Goal: Information Seeking & Learning: Find contact information

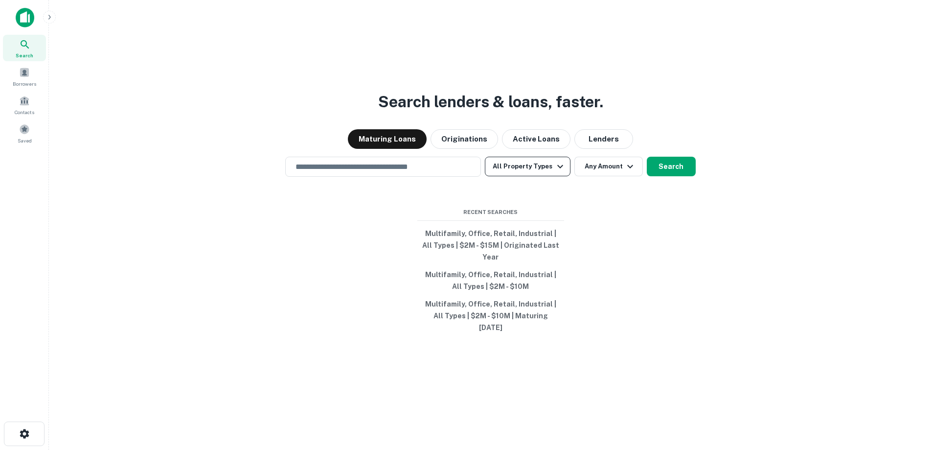
click at [523, 176] on button "All Property Types" at bounding box center [527, 167] width 85 height 20
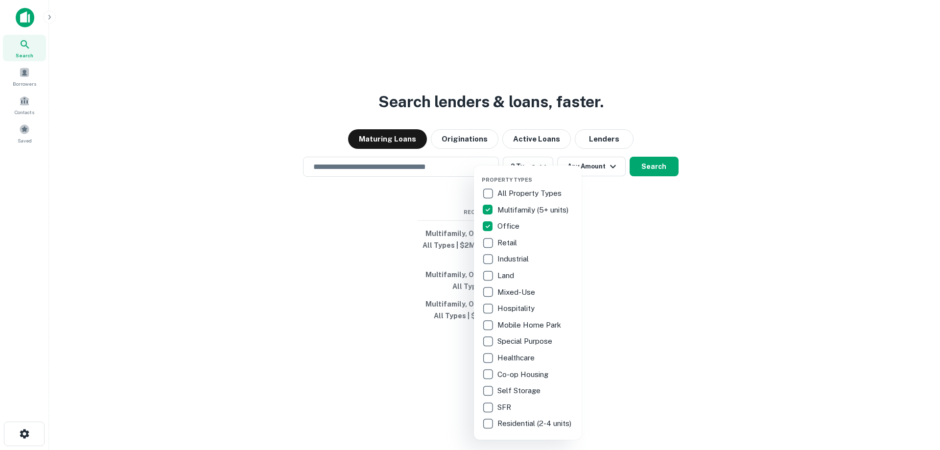
click at [480, 240] on div "Property Types All Property Types Multifamily (5+ units) Office Retail Industri…" at bounding box center [528, 302] width 108 height 274
click at [642, 257] on div at bounding box center [470, 225] width 940 height 450
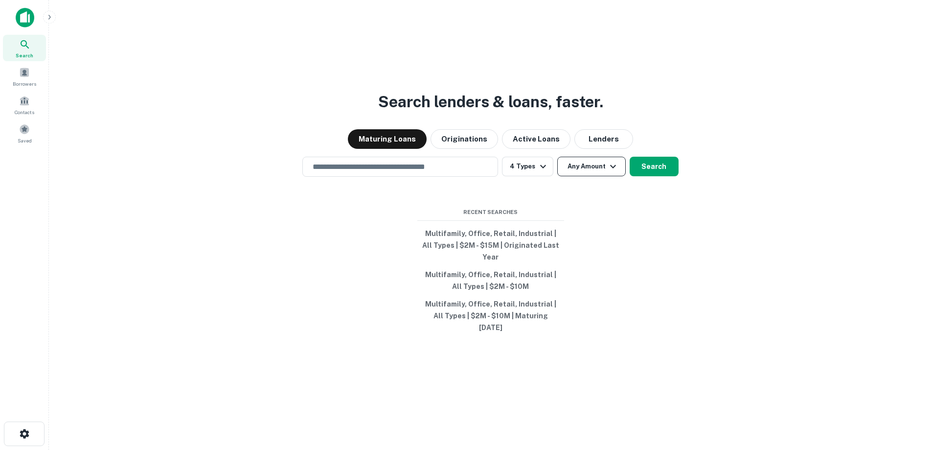
click at [600, 174] on button "Any Amount" at bounding box center [591, 167] width 69 height 20
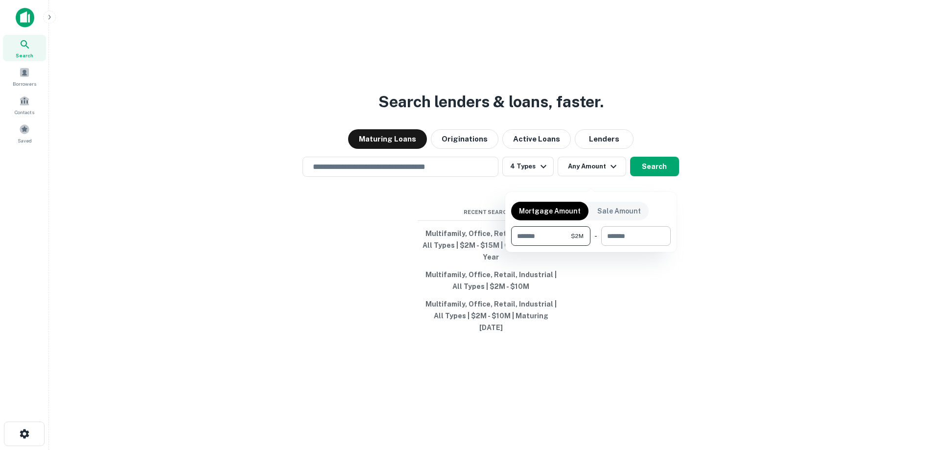
type input "*******"
drag, startPoint x: 625, startPoint y: 240, endPoint x: 629, endPoint y: 236, distance: 5.2
click at [626, 238] on input "number" at bounding box center [632, 236] width 63 height 20
type input "********"
click at [660, 184] on div at bounding box center [470, 225] width 940 height 450
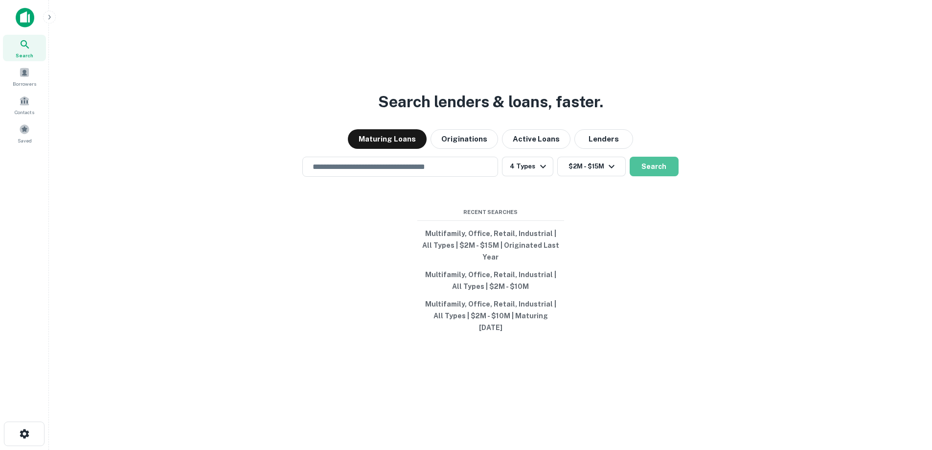
click at [660, 176] on button "Search" at bounding box center [654, 167] width 49 height 20
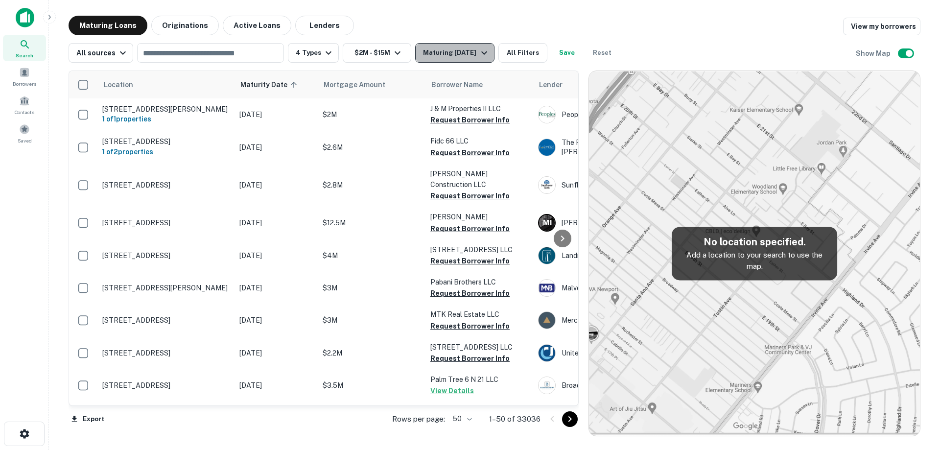
click at [465, 57] on div "Maturing [DATE]" at bounding box center [456, 53] width 67 height 12
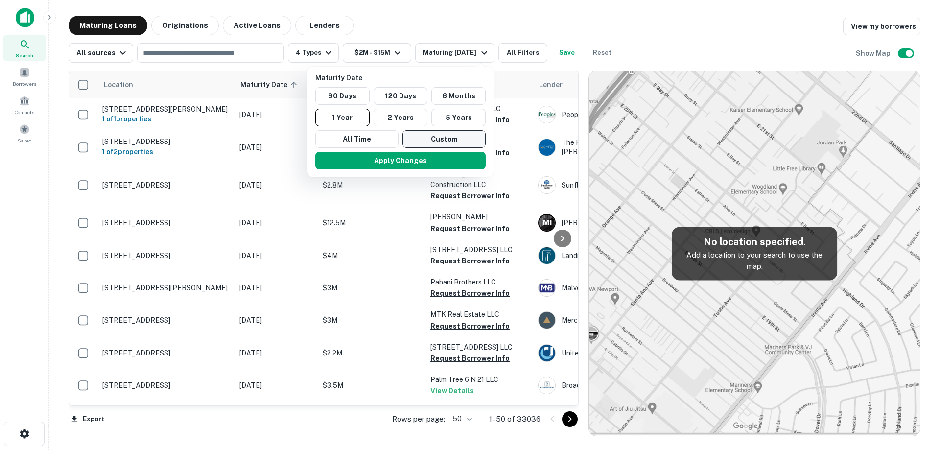
click at [446, 144] on button "Custom" at bounding box center [443, 139] width 83 height 18
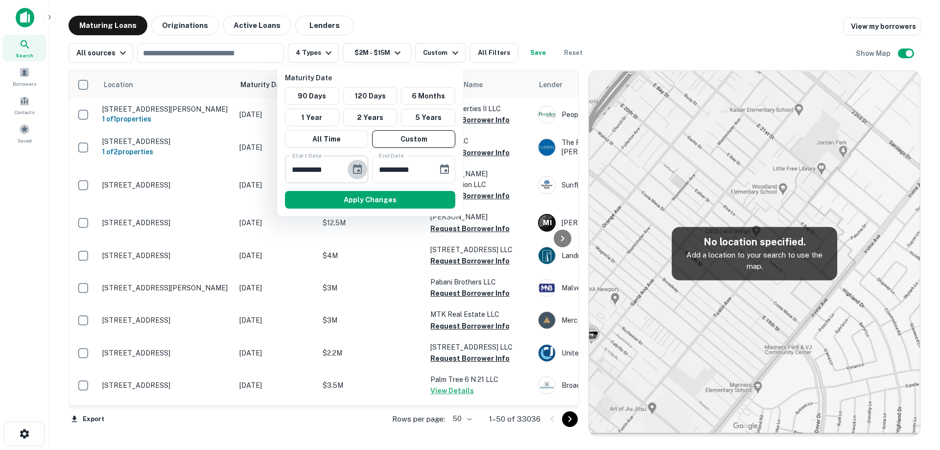
click at [355, 169] on icon "Choose date, selected date is Sep 18, 2025" at bounding box center [357, 169] width 12 height 12
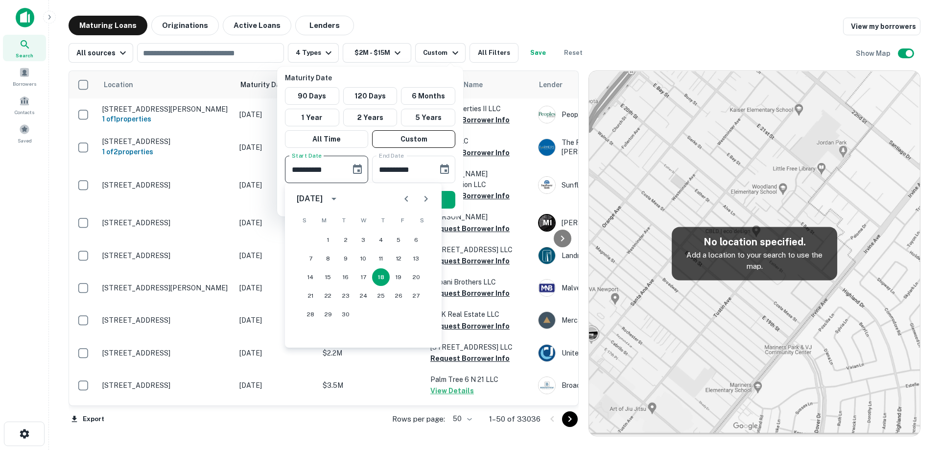
click at [418, 201] on button "Next month" at bounding box center [426, 199] width 20 height 20
click at [418, 200] on button "Next month" at bounding box center [426, 199] width 20 height 20
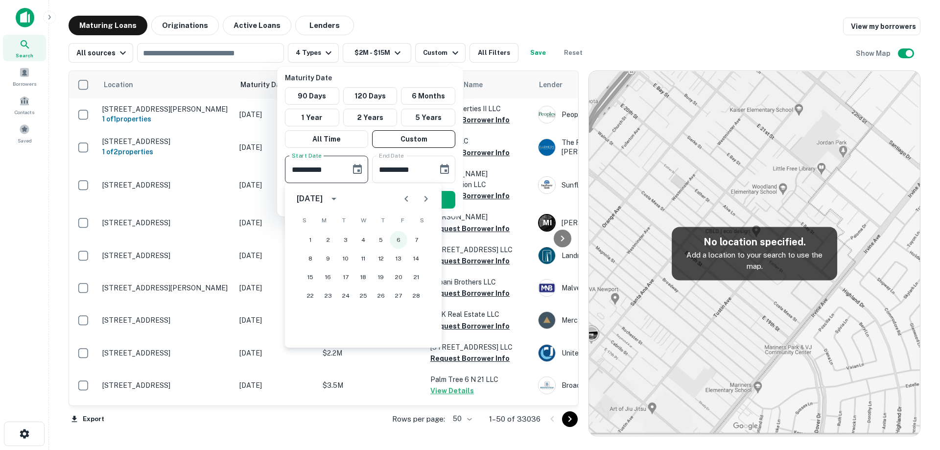
click at [404, 243] on button "6" at bounding box center [399, 240] width 18 height 18
type input "**********"
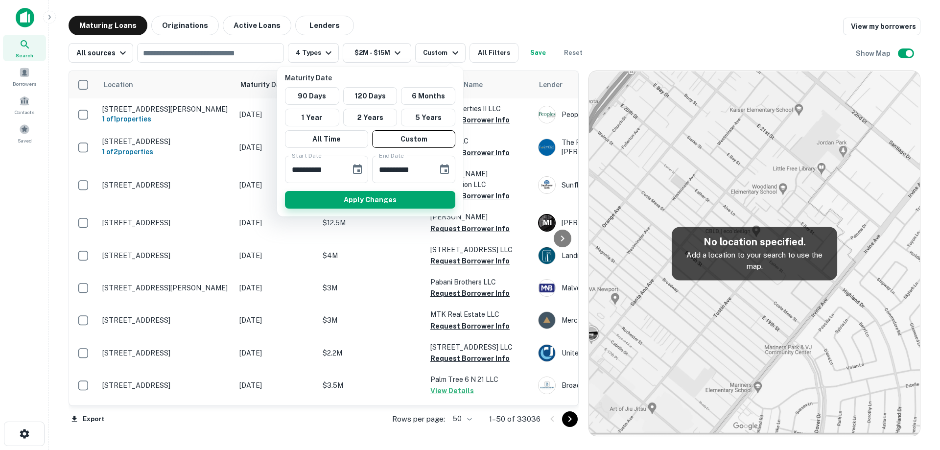
click at [425, 204] on button "Apply Changes" at bounding box center [370, 200] width 170 height 18
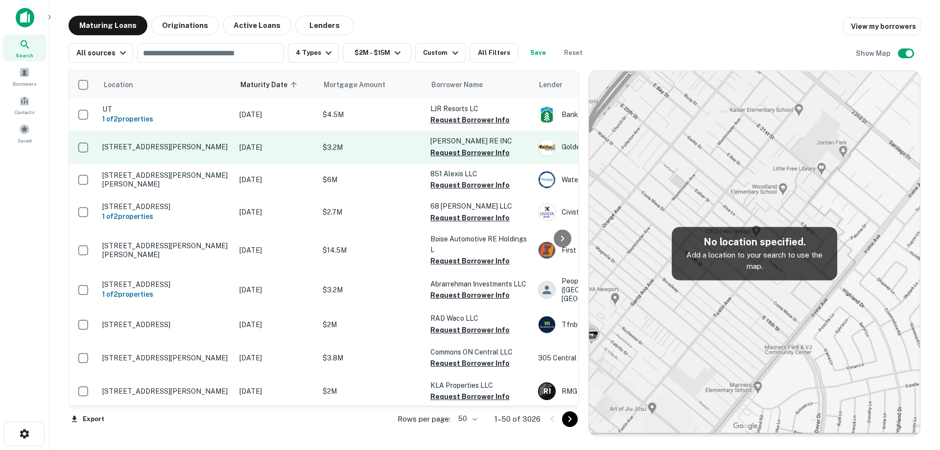
click at [244, 148] on p "[DATE]" at bounding box center [275, 147] width 73 height 11
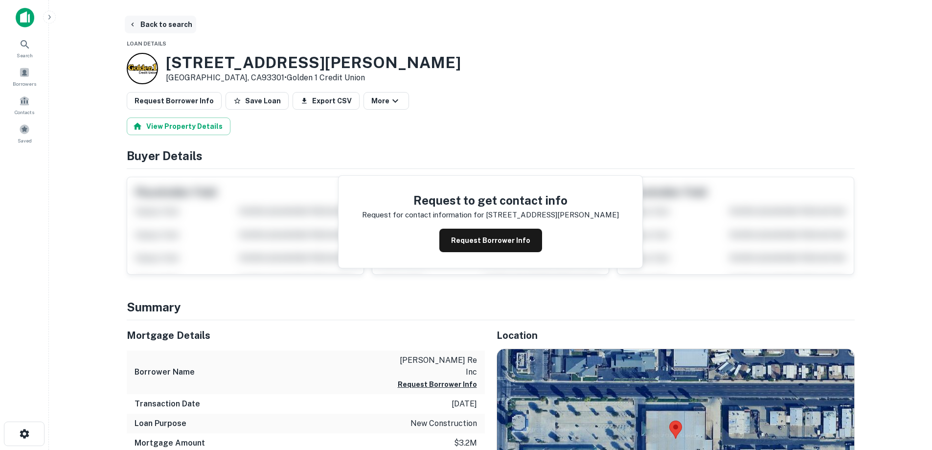
click at [171, 29] on button "Back to search" at bounding box center [160, 25] width 71 height 18
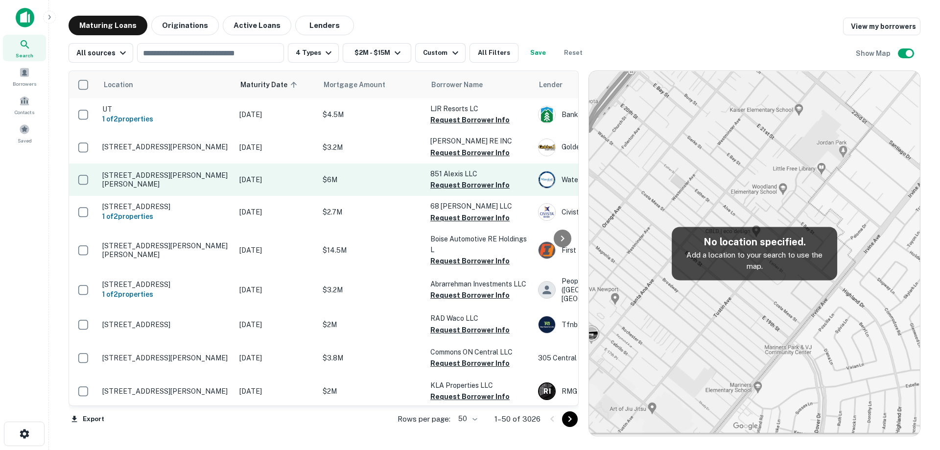
click at [220, 183] on p "[STREET_ADDRESS][PERSON_NAME][PERSON_NAME]" at bounding box center [165, 180] width 127 height 18
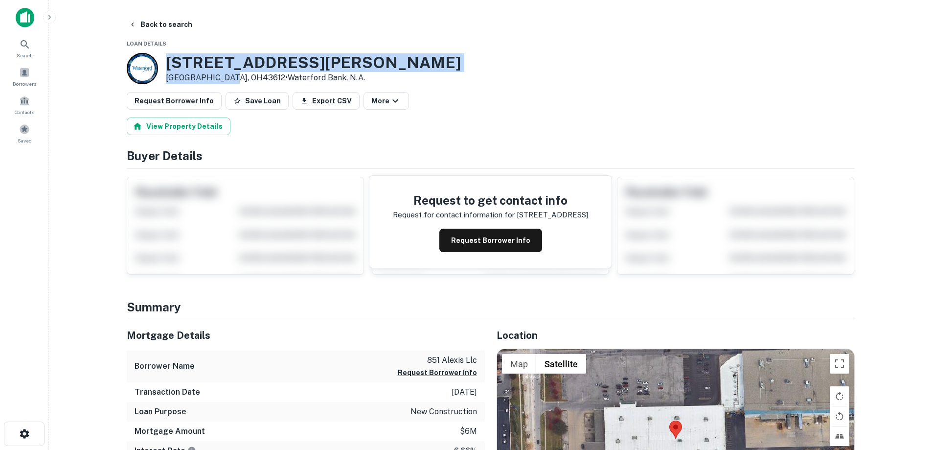
drag, startPoint x: 169, startPoint y: 56, endPoint x: 227, endPoint y: 73, distance: 60.8
click at [227, 73] on div "[STREET_ADDRESS][PERSON_NAME][PERSON_NAME] • Waterford Bank, N.a." at bounding box center [294, 68] width 334 height 31
copy div "[STREET_ADDRESS][PERSON_NAME][PERSON_NAME]"
click at [472, 237] on button "Request Borrower Info" at bounding box center [490, 240] width 103 height 23
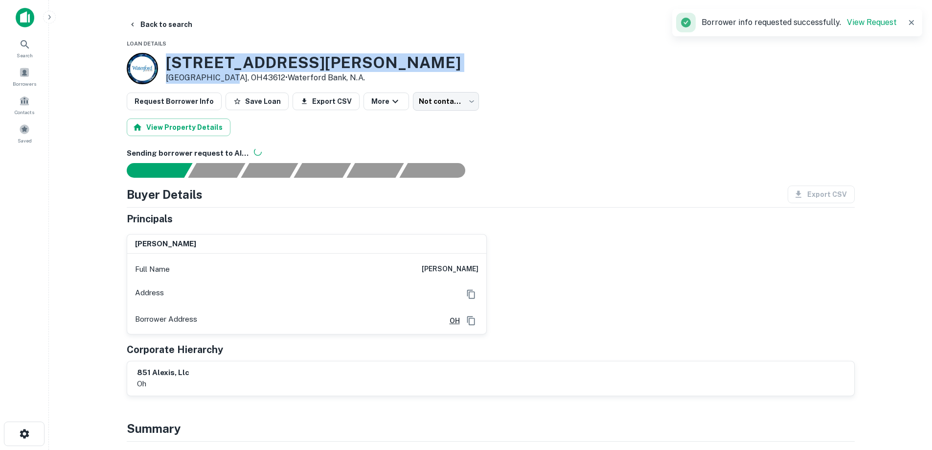
copy div "[STREET_ADDRESS][PERSON_NAME][PERSON_NAME]"
click at [187, 29] on button "Back to search" at bounding box center [160, 25] width 71 height 18
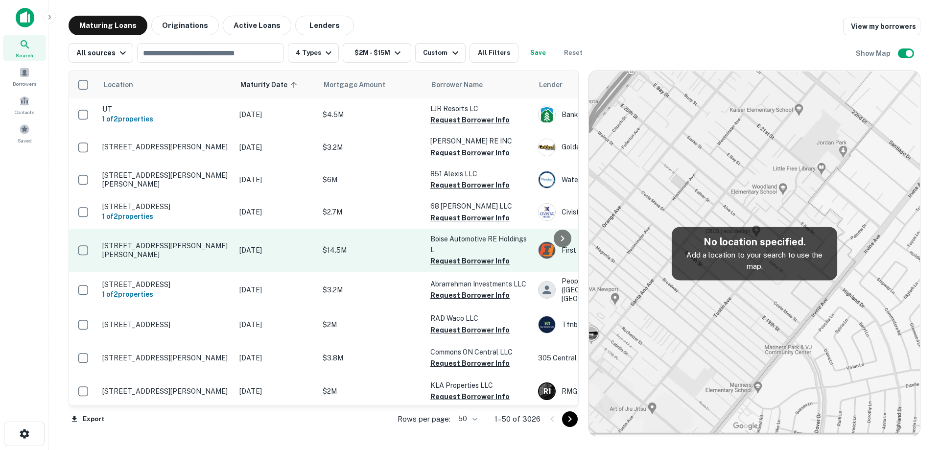
click at [257, 251] on p "[DATE]" at bounding box center [275, 250] width 73 height 11
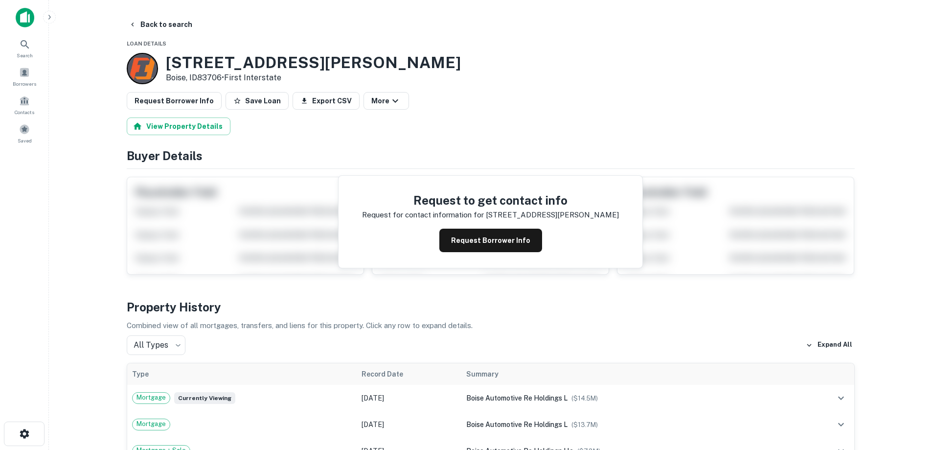
drag, startPoint x: 167, startPoint y: 61, endPoint x: 221, endPoint y: 77, distance: 56.2
click at [222, 78] on div "[STREET_ADDRESS][PERSON_NAME][PERSON_NAME] • First Interstate" at bounding box center [313, 68] width 295 height 30
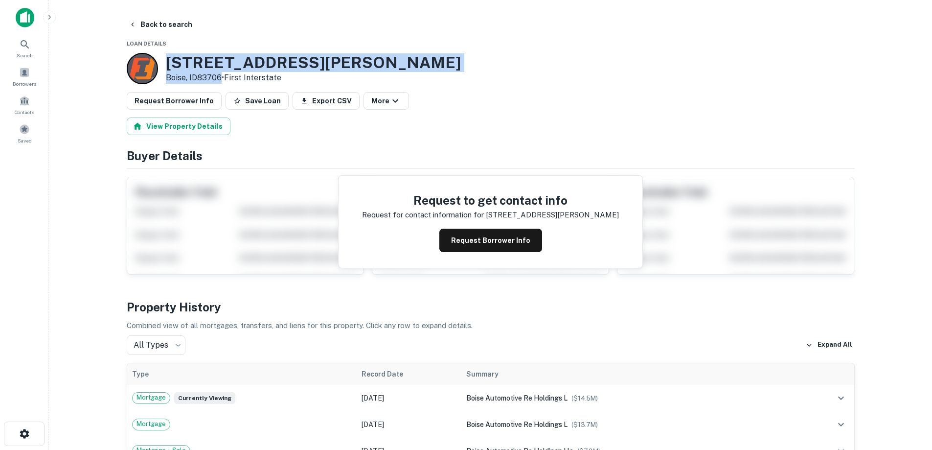
copy div "[STREET_ADDRESS][PERSON_NAME][PERSON_NAME]"
click at [492, 245] on button "Request Borrower Info" at bounding box center [490, 240] width 103 height 23
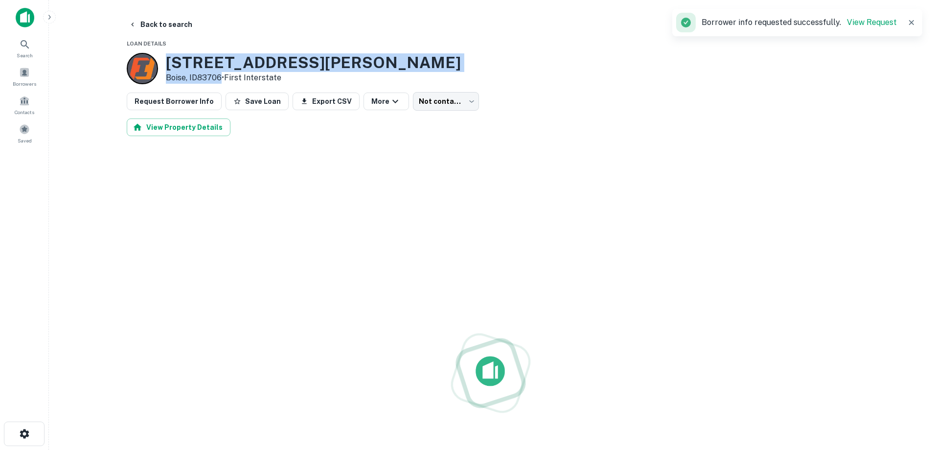
click at [235, 58] on h3 "[STREET_ADDRESS][PERSON_NAME]" at bounding box center [313, 62] width 295 height 19
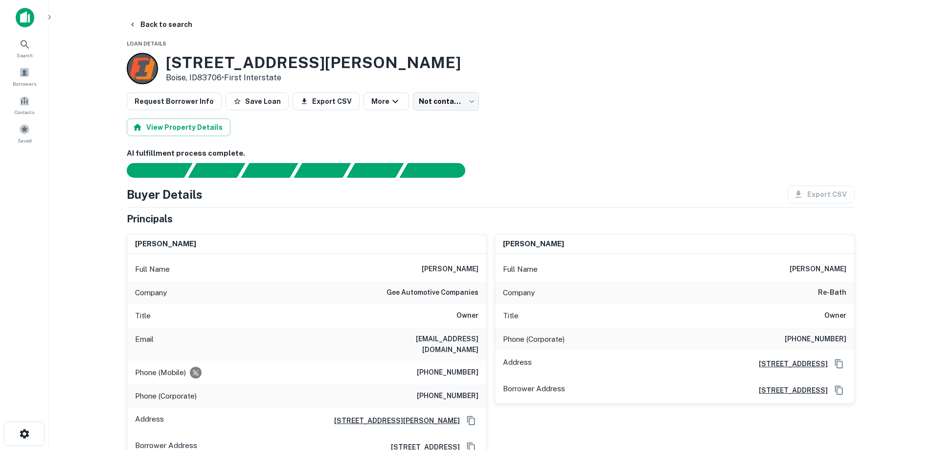
scroll to position [49, 0]
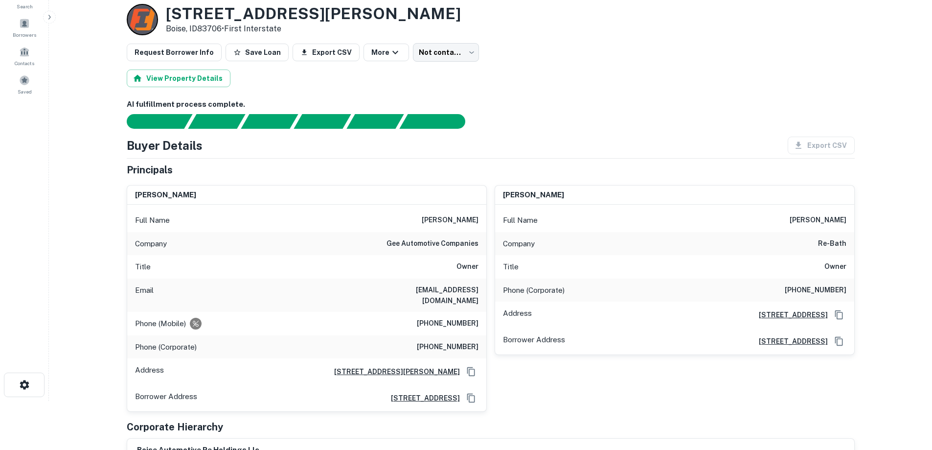
click at [458, 318] on h6 "[PHONE_NUMBER]" at bounding box center [448, 324] width 62 height 12
copy h6 "[PHONE_NUMBER]"
click at [821, 293] on h6 "[PHONE_NUMBER]" at bounding box center [816, 290] width 62 height 12
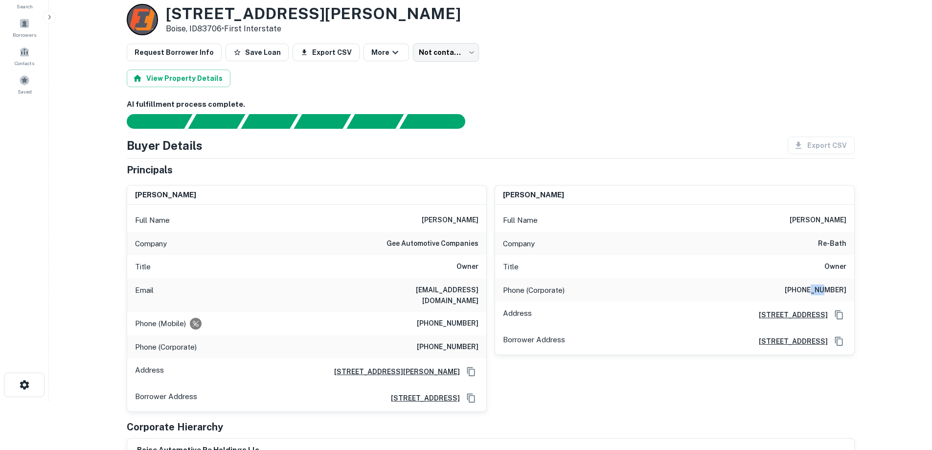
click at [821, 293] on h6 "[PHONE_NUMBER]" at bounding box center [816, 290] width 62 height 12
copy h6 "[PHONE_NUMBER]"
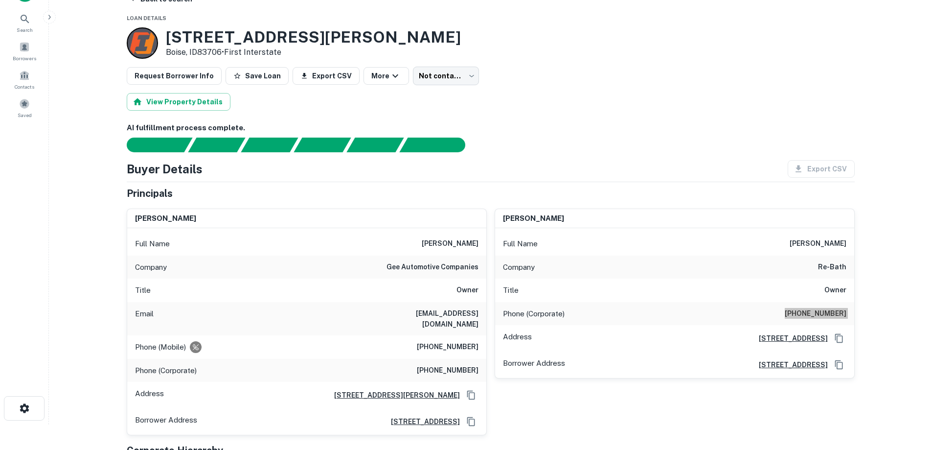
scroll to position [0, 0]
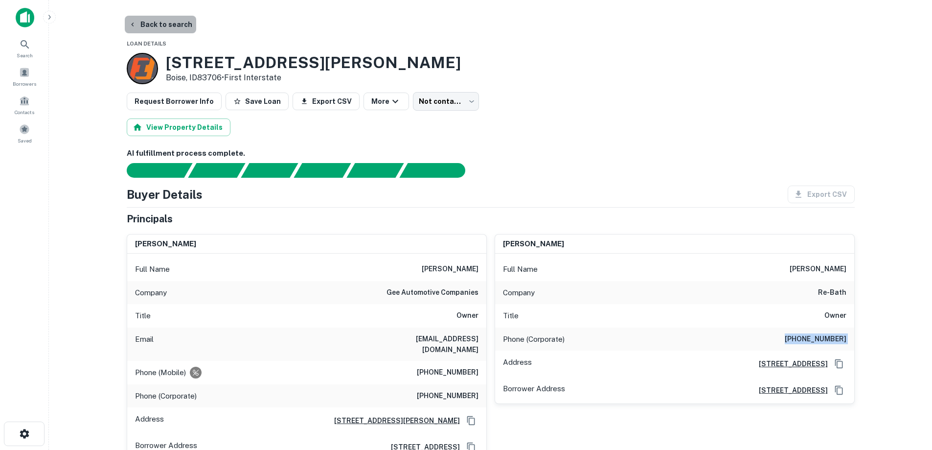
click at [186, 21] on button "Back to search" at bounding box center [160, 25] width 71 height 18
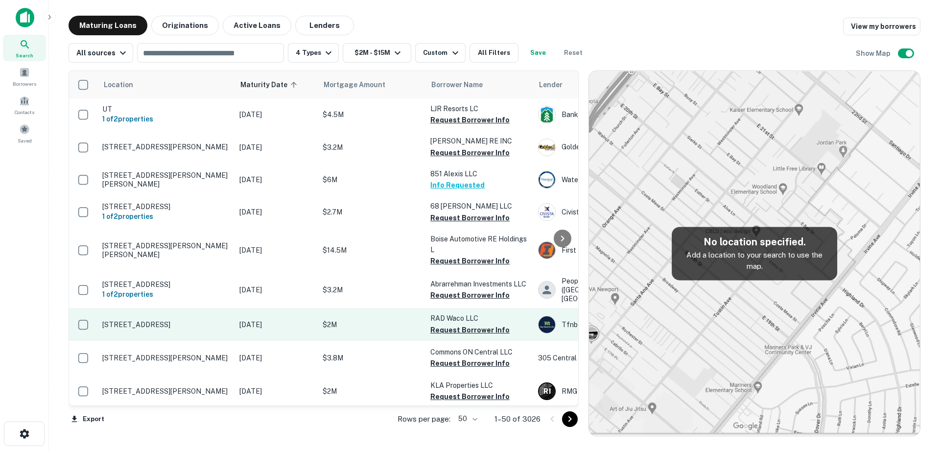
click at [268, 328] on p "[DATE]" at bounding box center [275, 324] width 73 height 11
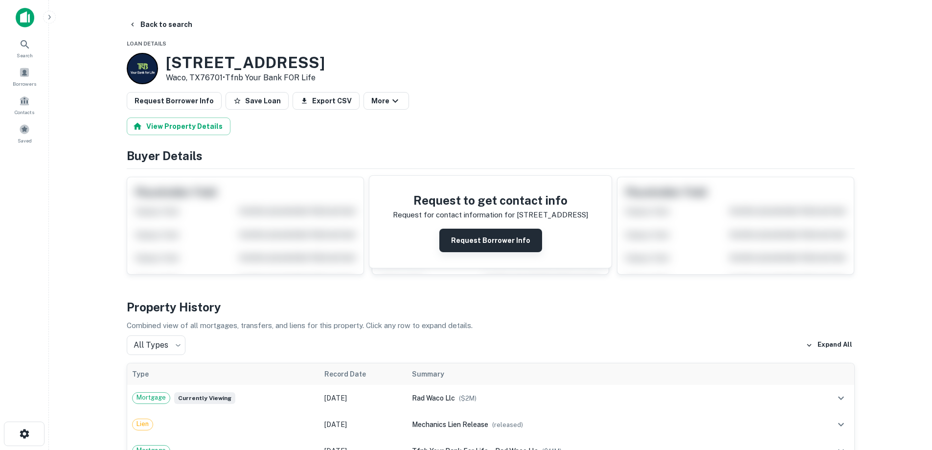
click at [470, 241] on button "Request Borrower Info" at bounding box center [490, 240] width 103 height 23
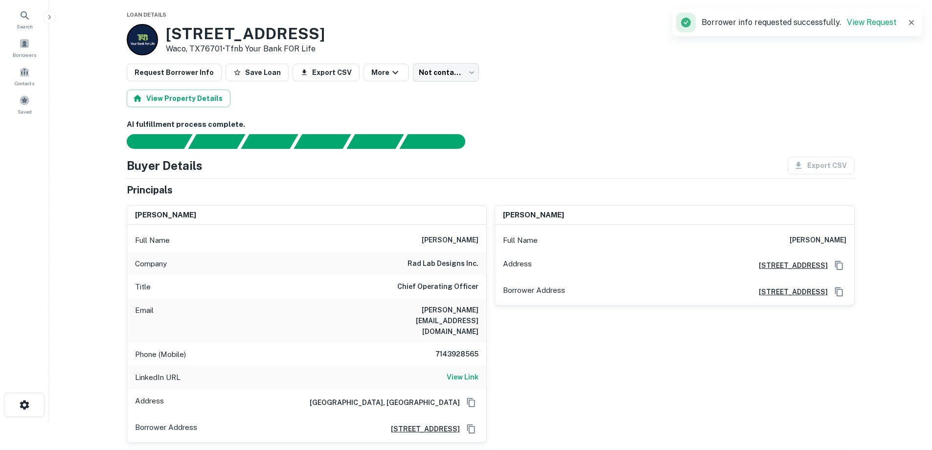
scroll to position [49, 0]
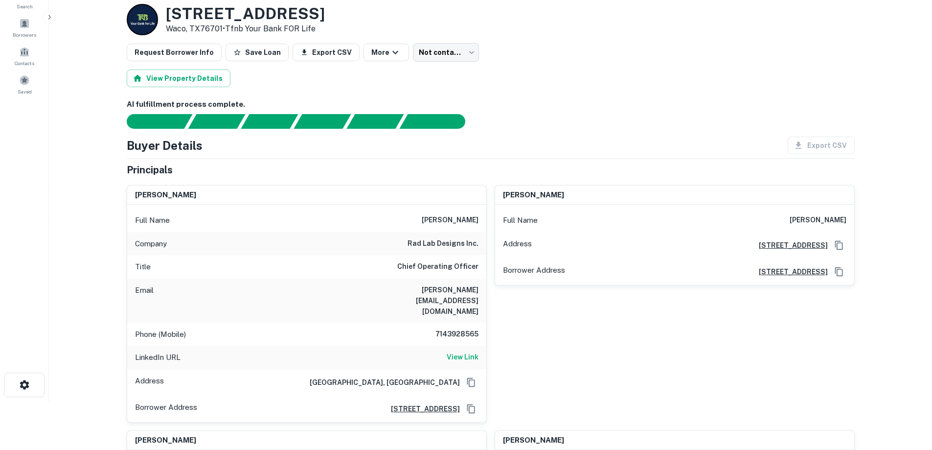
click at [449, 328] on h6 "7143928565" at bounding box center [449, 334] width 59 height 12
click at [452, 328] on h6 "7143928565" at bounding box center [449, 334] width 59 height 12
click at [456, 328] on h6 "7143928565" at bounding box center [449, 334] width 59 height 12
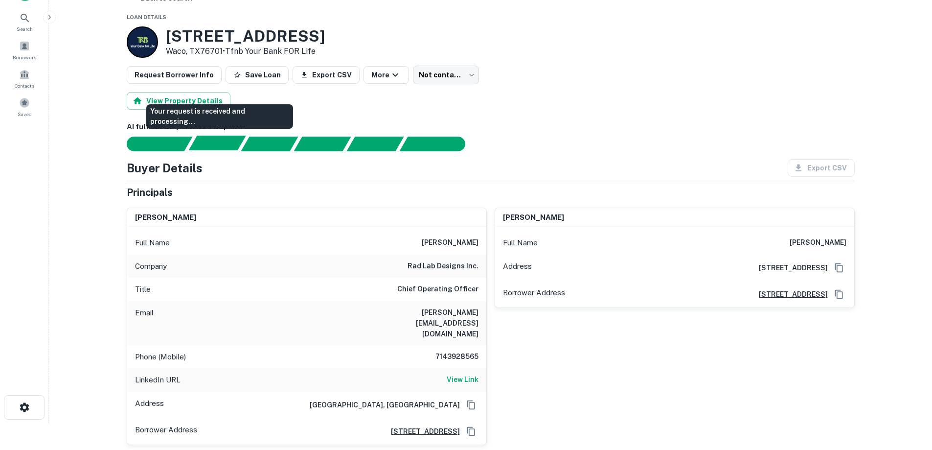
scroll to position [0, 0]
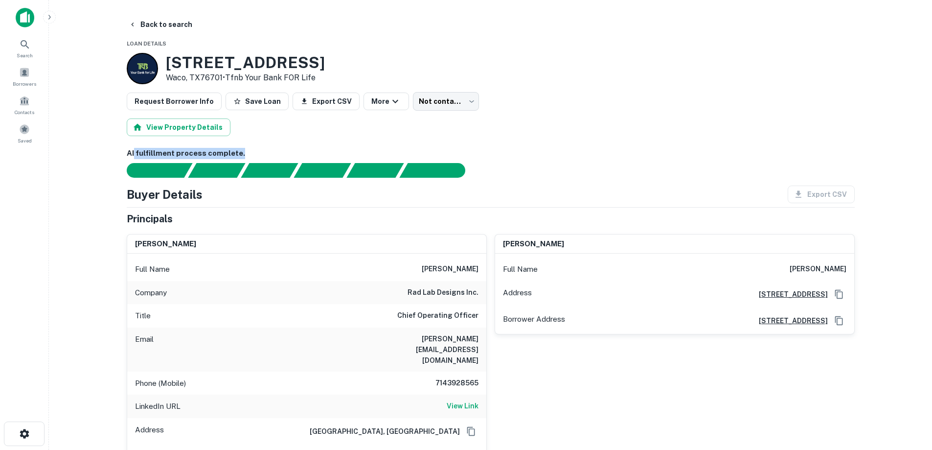
drag, startPoint x: 254, startPoint y: 150, endPoint x: 133, endPoint y: 158, distance: 120.6
click at [133, 158] on h6 "AI fulfillment process complete." at bounding box center [491, 153] width 728 height 11
click at [132, 151] on h6 "AI fulfillment process complete." at bounding box center [491, 153] width 728 height 11
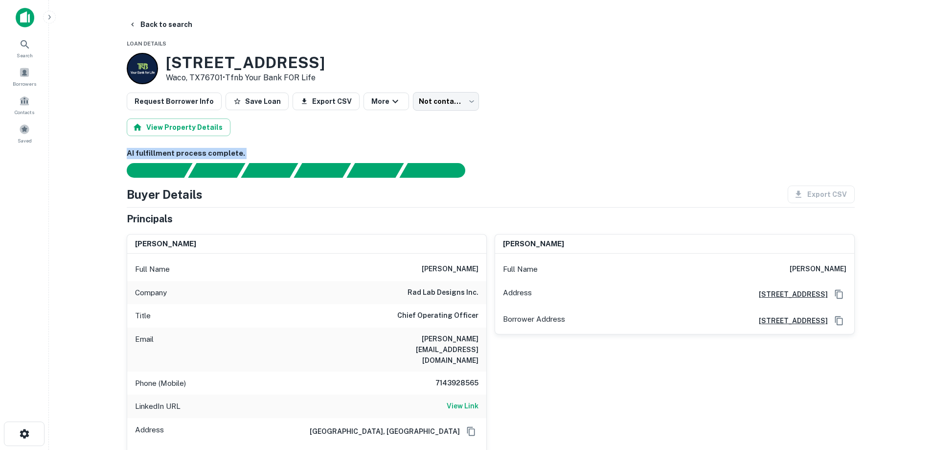
click at [132, 151] on h6 "AI fulfillment process complete." at bounding box center [491, 153] width 728 height 11
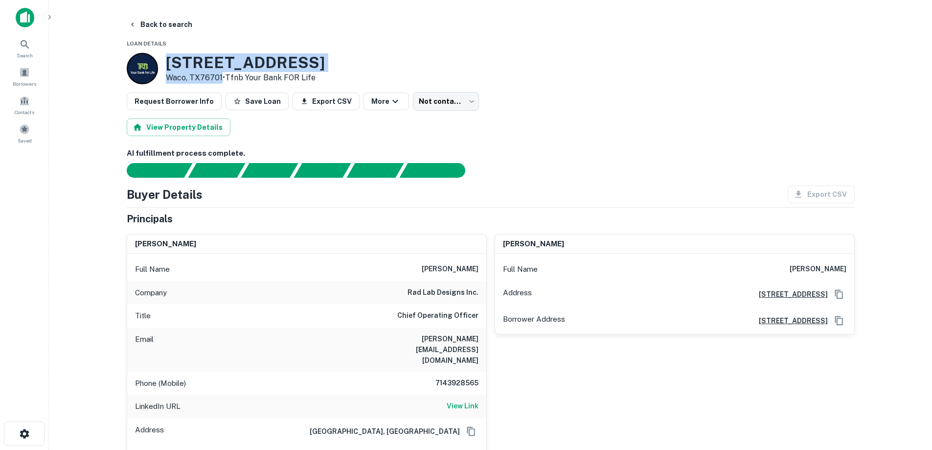
drag, startPoint x: 165, startPoint y: 60, endPoint x: 222, endPoint y: 76, distance: 58.7
click at [222, 76] on div "[STREET_ADDRESS] • Tfnb Your Bank FOR Life" at bounding box center [245, 68] width 159 height 30
click at [217, 72] on p "Waco, TX76701 • Tfnb Your Bank FOR Life" at bounding box center [245, 78] width 159 height 12
drag, startPoint x: 168, startPoint y: 61, endPoint x: 222, endPoint y: 74, distance: 55.3
click at [223, 77] on div "[STREET_ADDRESS] • Tfnb Your Bank FOR Life" at bounding box center [245, 68] width 159 height 30
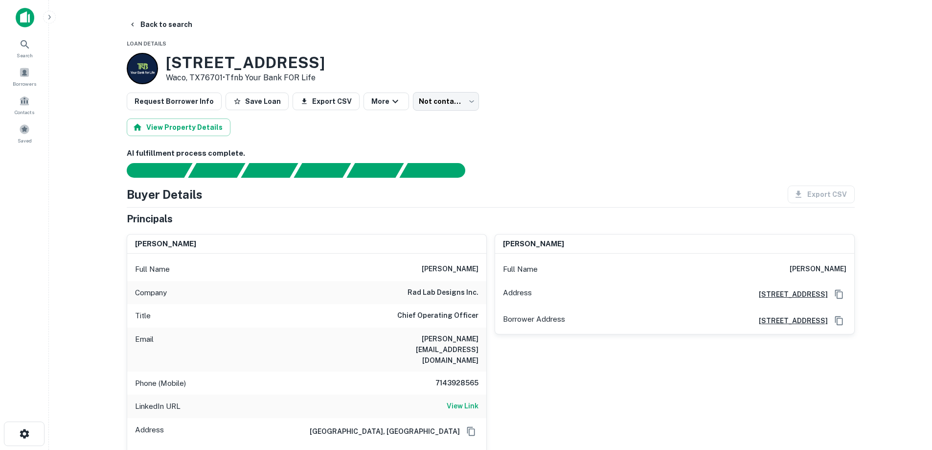
click at [222, 74] on p "Waco, TX76701 • Tfnb Your Bank FOR Life" at bounding box center [245, 78] width 159 height 12
drag, startPoint x: 220, startPoint y: 76, endPoint x: 166, endPoint y: 65, distance: 55.1
click at [166, 65] on div "[STREET_ADDRESS] • Tfnb Your Bank FOR Life" at bounding box center [245, 68] width 159 height 30
click at [166, 63] on h3 "[STREET_ADDRESS]" at bounding box center [245, 62] width 159 height 19
drag, startPoint x: 166, startPoint y: 65, endPoint x: 222, endPoint y: 81, distance: 58.2
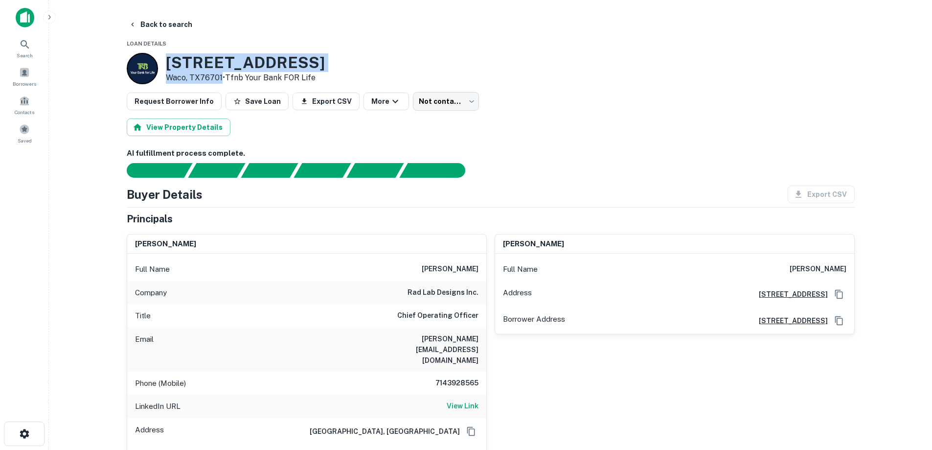
click at [222, 81] on div "[STREET_ADDRESS] • Tfnb Your Bank FOR Life" at bounding box center [245, 68] width 159 height 30
click at [221, 79] on p "Waco, TX76701 • Tfnb Your Bank FOR Life" at bounding box center [245, 78] width 159 height 12
click at [423, 341] on h6 "[PERSON_NAME][EMAIL_ADDRESS][DOMAIN_NAME]" at bounding box center [419, 349] width 117 height 32
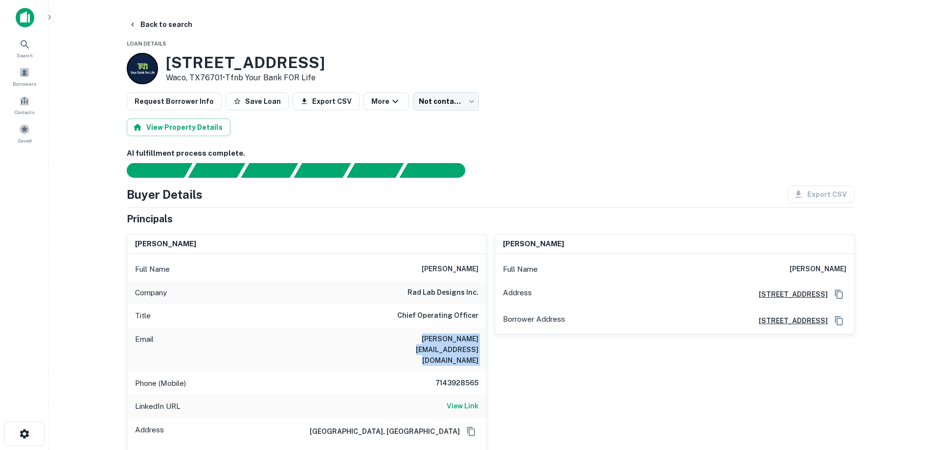
click at [423, 341] on h6 "[PERSON_NAME][EMAIL_ADDRESS][DOMAIN_NAME]" at bounding box center [419, 349] width 117 height 32
click at [447, 341] on h6 "[PERSON_NAME][EMAIL_ADDRESS][DOMAIN_NAME]" at bounding box center [419, 349] width 117 height 32
drag, startPoint x: 479, startPoint y: 340, endPoint x: 400, endPoint y: 340, distance: 79.3
click at [399, 340] on div "Email [PERSON_NAME][EMAIL_ADDRESS][DOMAIN_NAME]" at bounding box center [306, 349] width 359 height 44
click at [400, 340] on div "Email [PERSON_NAME][EMAIL_ADDRESS][DOMAIN_NAME]" at bounding box center [306, 349] width 359 height 44
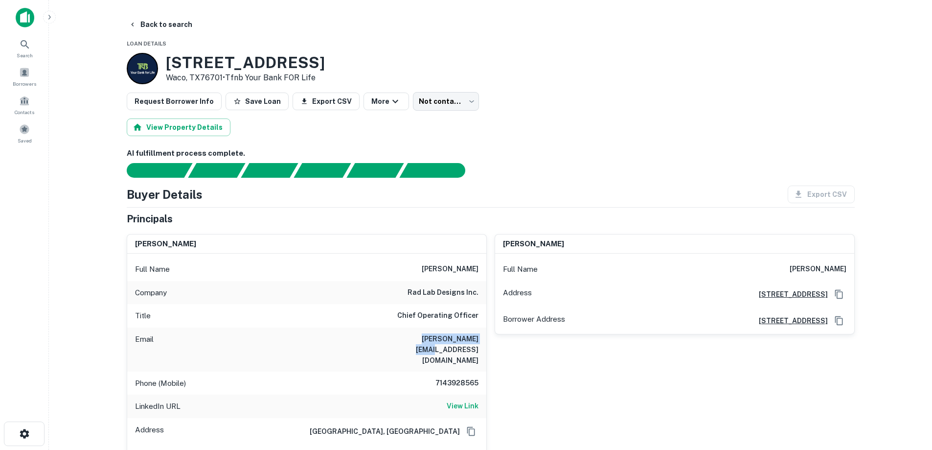
drag, startPoint x: 401, startPoint y: 333, endPoint x: 478, endPoint y: 347, distance: 78.1
click at [478, 347] on div "Email [PERSON_NAME][EMAIL_ADDRESS][DOMAIN_NAME]" at bounding box center [306, 349] width 359 height 44
click at [479, 346] on div "Email [PERSON_NAME][EMAIL_ADDRESS][DOMAIN_NAME]" at bounding box center [306, 349] width 359 height 44
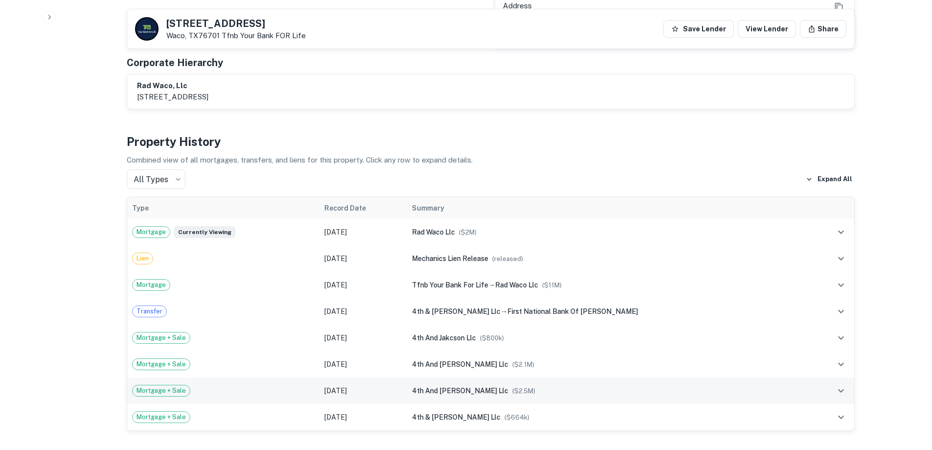
scroll to position [881, 0]
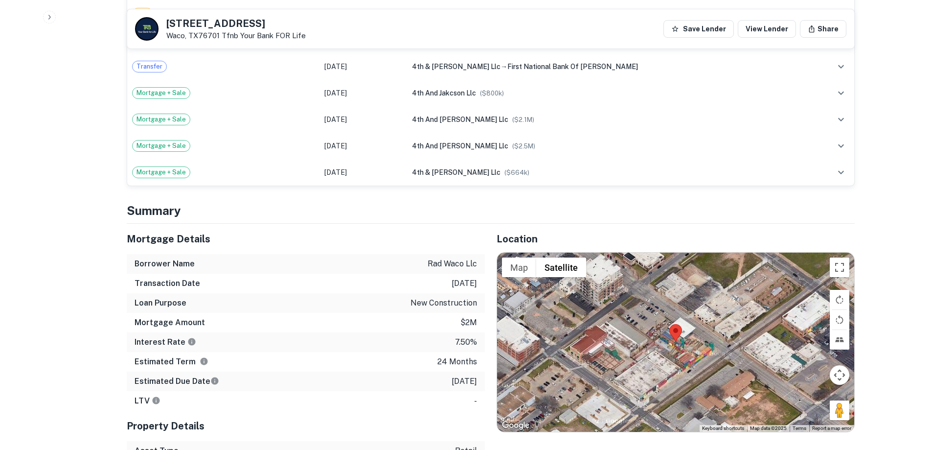
drag, startPoint x: 480, startPoint y: 341, endPoint x: 112, endPoint y: 194, distance: 396.9
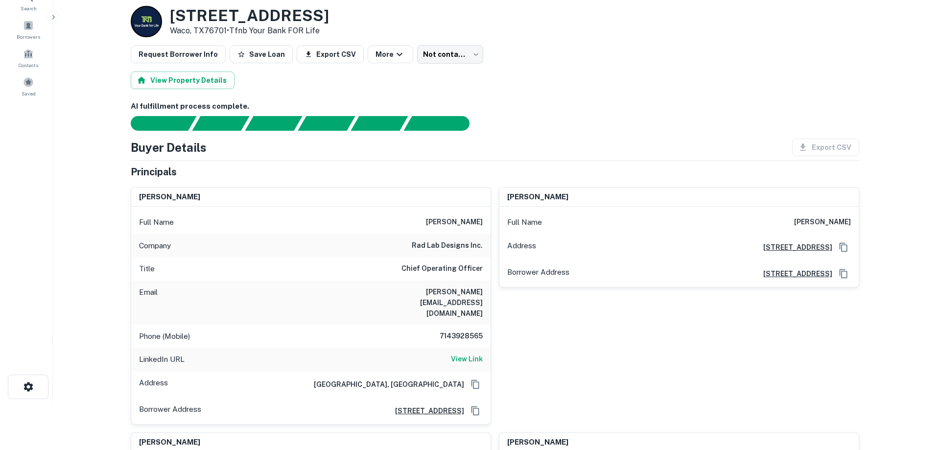
scroll to position [0, 0]
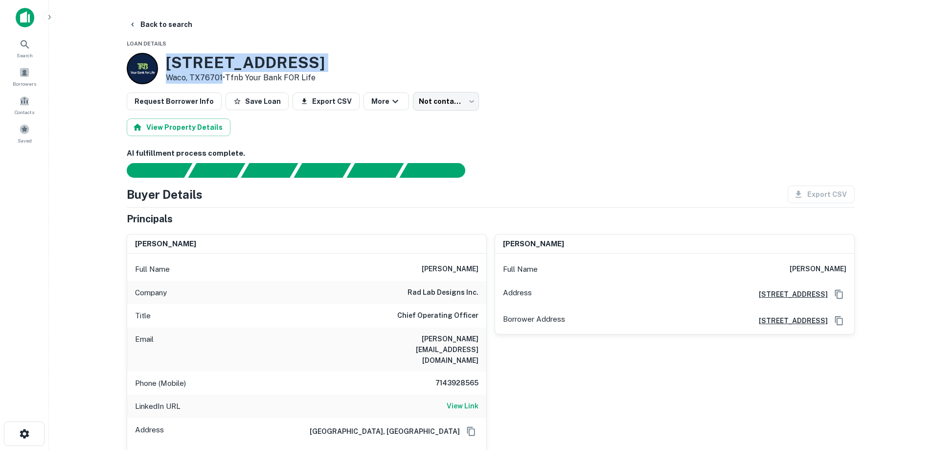
drag, startPoint x: 168, startPoint y: 61, endPoint x: 221, endPoint y: 78, distance: 55.9
click at [221, 78] on div "[STREET_ADDRESS] • Tfnb Your Bank FOR Life" at bounding box center [245, 68] width 159 height 30
click at [221, 77] on p "Waco, TX76701 • Tfnb Your Bank FOR Life" at bounding box center [245, 78] width 159 height 12
click at [452, 339] on h6 "[PERSON_NAME][EMAIL_ADDRESS][DOMAIN_NAME]" at bounding box center [419, 349] width 117 height 32
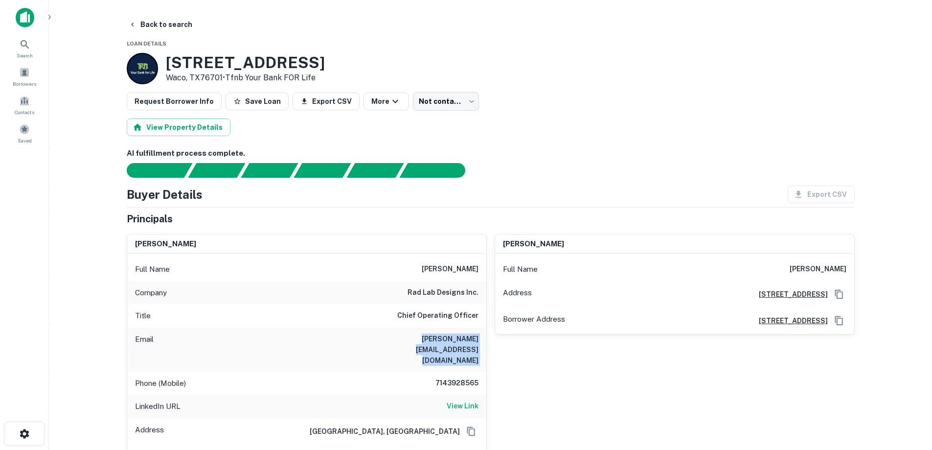
click at [452, 339] on h6 "[PERSON_NAME][EMAIL_ADDRESS][DOMAIN_NAME]" at bounding box center [419, 349] width 117 height 32
click at [469, 339] on h6 "[PERSON_NAME][EMAIL_ADDRESS][DOMAIN_NAME]" at bounding box center [419, 349] width 117 height 32
drag, startPoint x: 479, startPoint y: 339, endPoint x: 414, endPoint y: 341, distance: 65.6
click at [414, 341] on div "Email [PERSON_NAME][EMAIL_ADDRESS][DOMAIN_NAME]" at bounding box center [306, 349] width 359 height 44
click at [413, 339] on h6 "[PERSON_NAME][EMAIL_ADDRESS][DOMAIN_NAME]" at bounding box center [419, 349] width 117 height 32
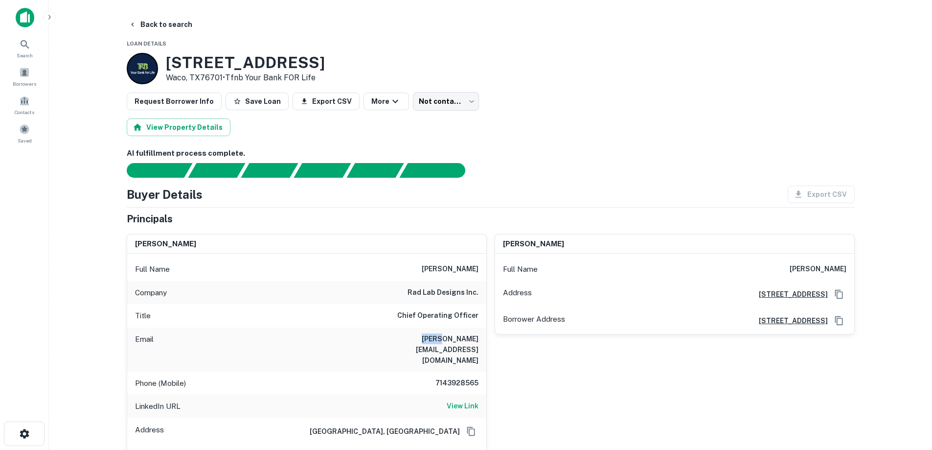
drag, startPoint x: 412, startPoint y: 339, endPoint x: 429, endPoint y: 338, distance: 17.1
click at [429, 338] on h6 "[PERSON_NAME][EMAIL_ADDRESS][DOMAIN_NAME]" at bounding box center [419, 349] width 117 height 32
click at [432, 338] on h6 "[PERSON_NAME][EMAIL_ADDRESS][DOMAIN_NAME]" at bounding box center [419, 349] width 117 height 32
drag, startPoint x: 172, startPoint y: 61, endPoint x: 223, endPoint y: 77, distance: 53.4
click at [223, 77] on div "[STREET_ADDRESS] • Tfnb Your Bank FOR Life" at bounding box center [245, 68] width 159 height 30
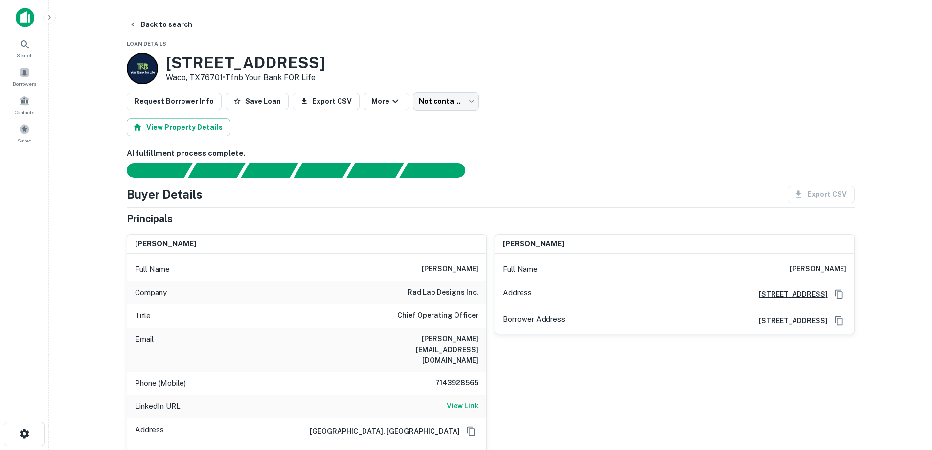
click at [448, 335] on h6 "[PERSON_NAME][EMAIL_ADDRESS][DOMAIN_NAME]" at bounding box center [419, 349] width 117 height 32
click at [442, 291] on h6 "rad lab designs inc." at bounding box center [443, 293] width 71 height 12
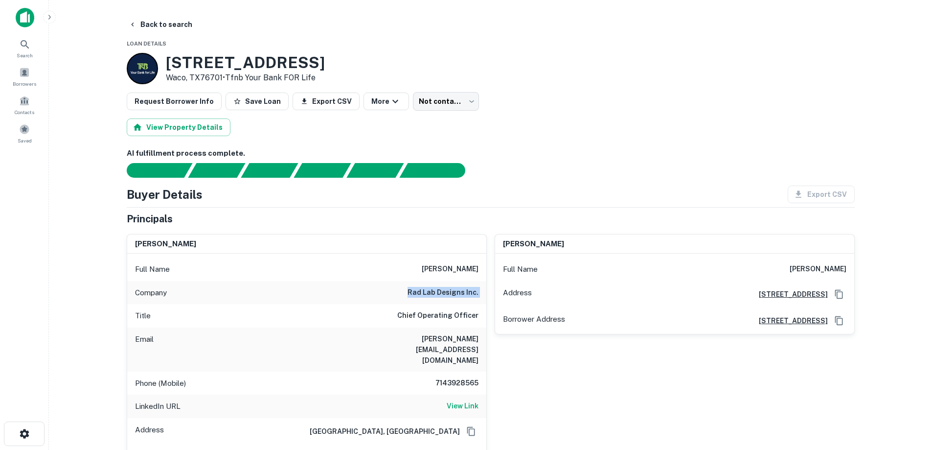
click at [442, 291] on h6 "rad lab designs inc." at bounding box center [443, 293] width 71 height 12
copy h6 "rad lab designs inc."
click at [152, 25] on button "Back to search" at bounding box center [160, 25] width 71 height 18
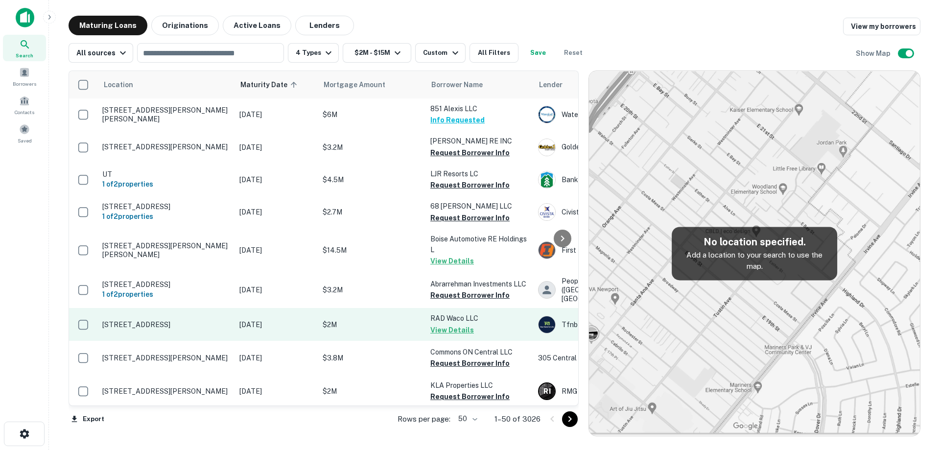
scroll to position [49, 0]
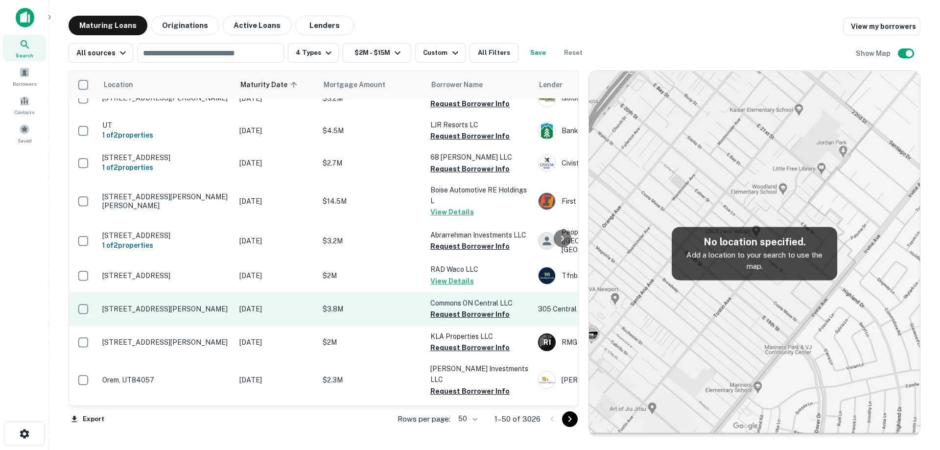
click at [113, 305] on td "[STREET_ADDRESS][PERSON_NAME]" at bounding box center [165, 309] width 137 height 34
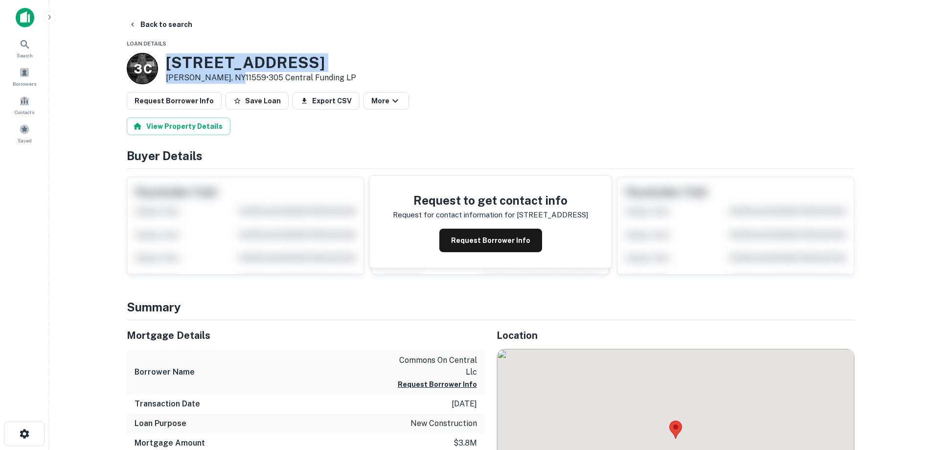
drag, startPoint x: 165, startPoint y: 58, endPoint x: 237, endPoint y: 76, distance: 74.5
click at [237, 76] on div "[STREET_ADDRESS][PERSON_NAME] • 305 Central Funding LP" at bounding box center [242, 68] width 230 height 31
copy div "[STREET_ADDRESS][PERSON_NAME]"
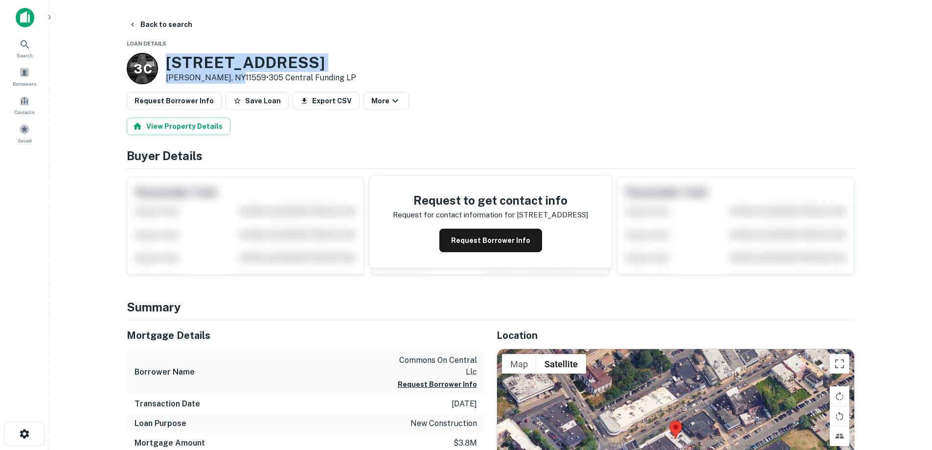
copy div "[STREET_ADDRESS][PERSON_NAME]"
click at [169, 23] on button "Back to search" at bounding box center [160, 25] width 71 height 18
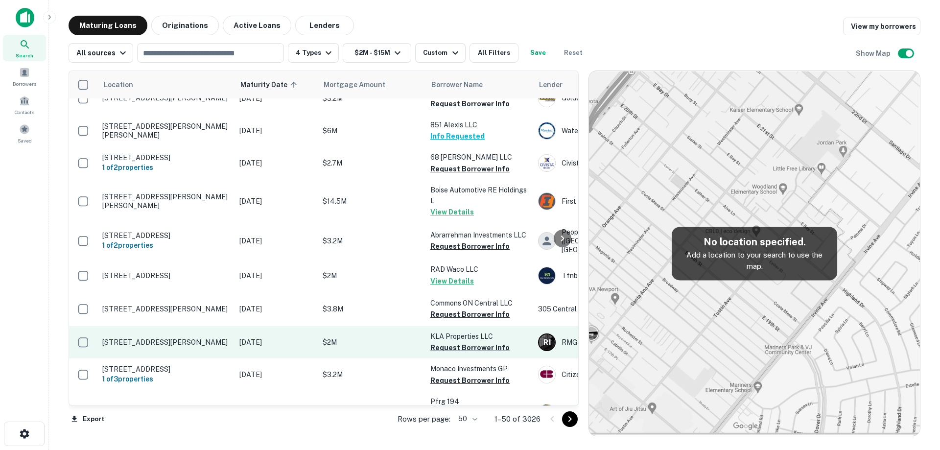
scroll to position [98, 0]
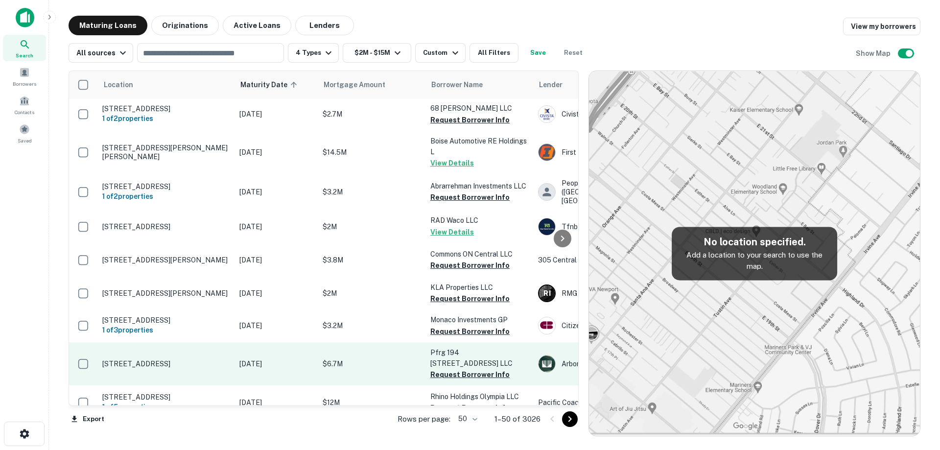
click at [263, 369] on p "[DATE]" at bounding box center [275, 363] width 73 height 11
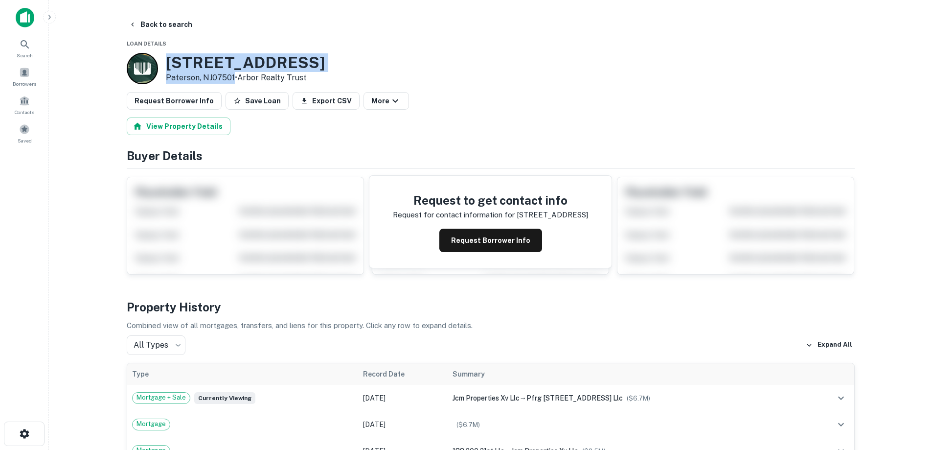
drag, startPoint x: 168, startPoint y: 60, endPoint x: 233, endPoint y: 76, distance: 67.1
click at [233, 76] on div "[STREET_ADDRESS] • Arbor Realty Trust" at bounding box center [245, 68] width 159 height 30
copy div "[STREET_ADDRESS]"
click at [464, 232] on button "Request Borrower Info" at bounding box center [490, 240] width 103 height 23
click at [228, 59] on h3 "[STREET_ADDRESS]" at bounding box center [245, 62] width 159 height 19
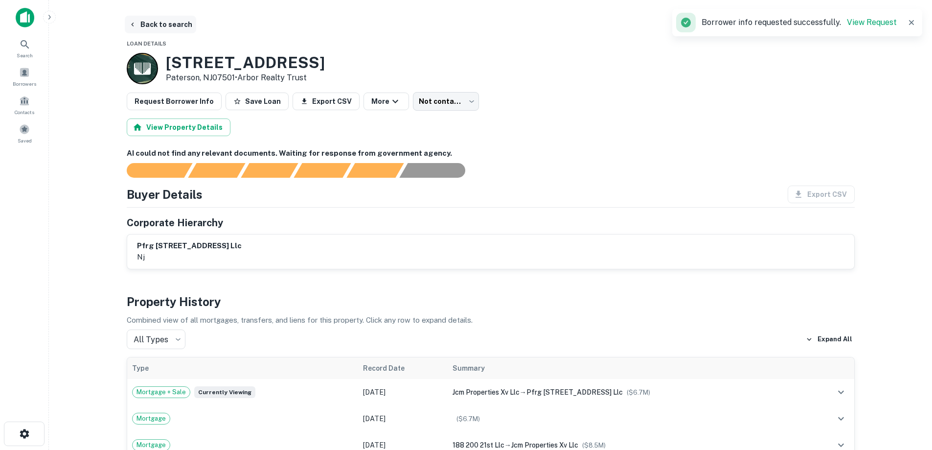
click at [183, 19] on button "Back to search" at bounding box center [160, 25] width 71 height 18
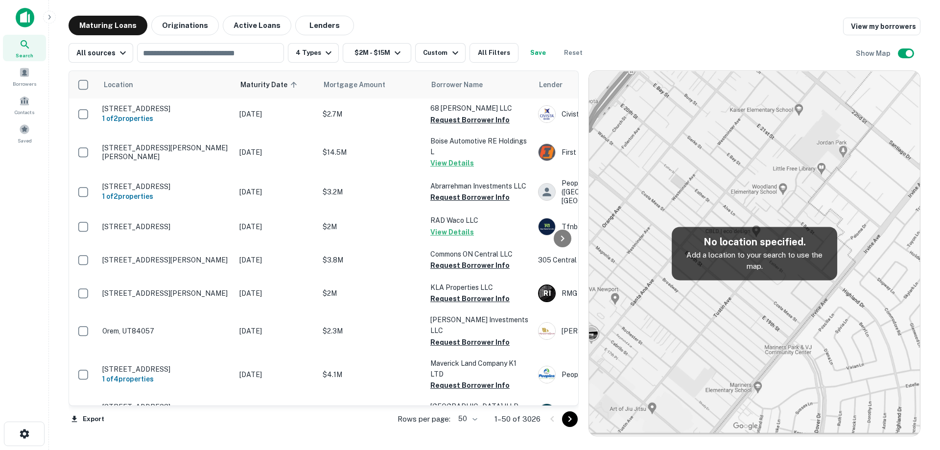
scroll to position [147, 0]
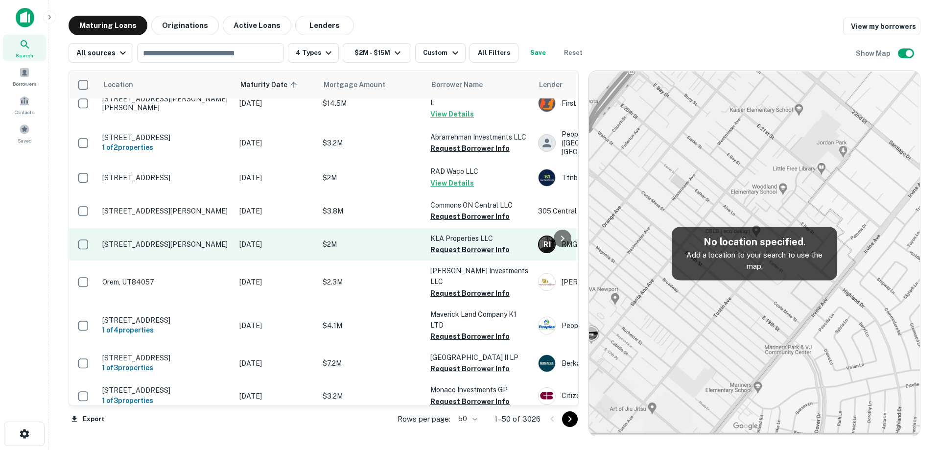
click at [239, 248] on td "[DATE]" at bounding box center [275, 244] width 83 height 32
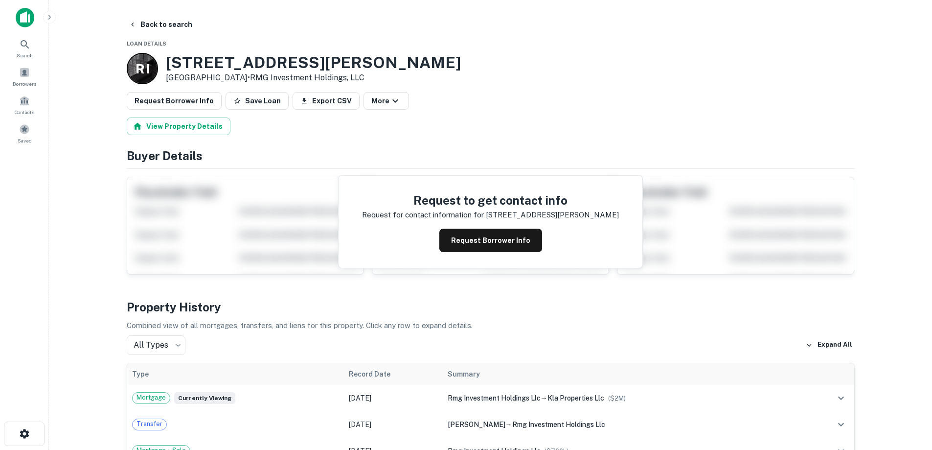
drag, startPoint x: 184, startPoint y: 58, endPoint x: 241, endPoint y: 80, distance: 61.3
click at [241, 80] on div "R I [STREET_ADDRESS][PERSON_NAME] • RMG Investment Holdings, LLC" at bounding box center [294, 68] width 334 height 31
click at [156, 23] on button "Back to search" at bounding box center [160, 25] width 71 height 18
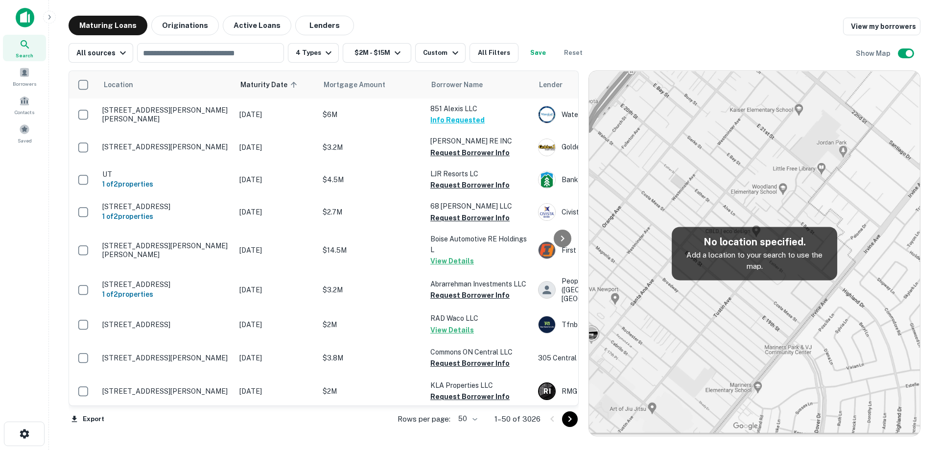
scroll to position [147, 0]
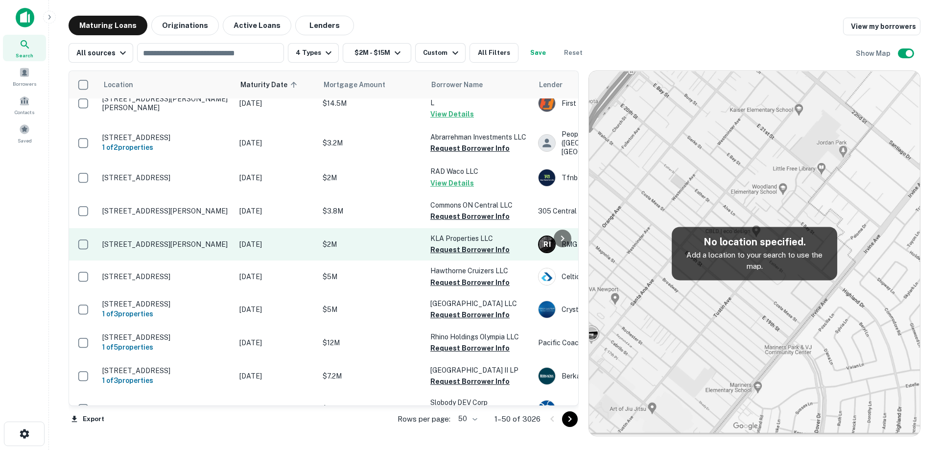
click at [262, 260] on td "[DATE]" at bounding box center [275, 244] width 83 height 32
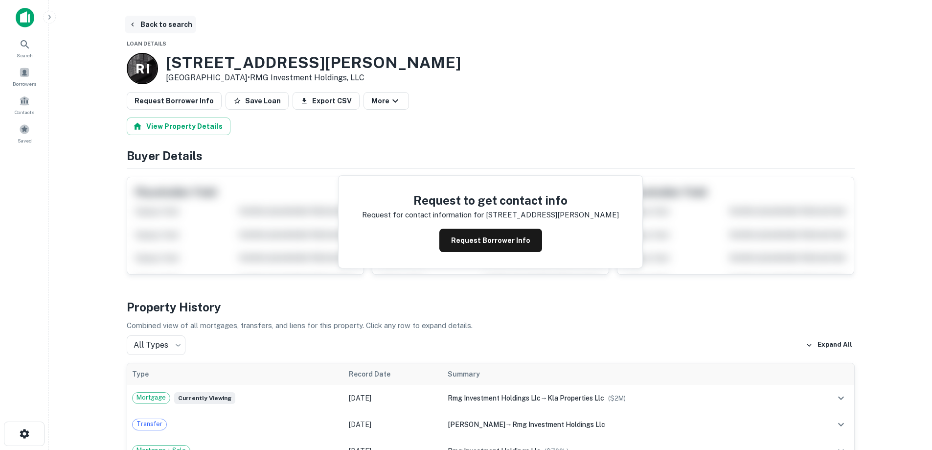
click at [146, 18] on button "Back to search" at bounding box center [160, 25] width 71 height 18
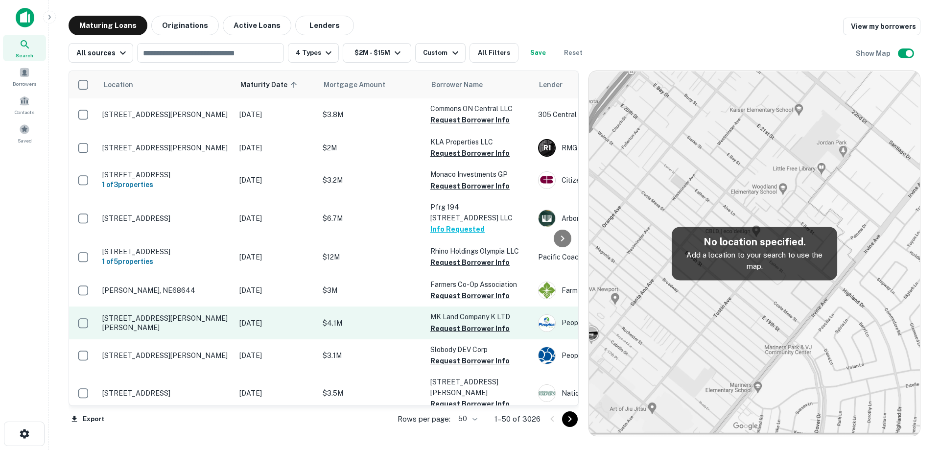
scroll to position [245, 0]
click at [217, 324] on p "[STREET_ADDRESS][PERSON_NAME][PERSON_NAME]" at bounding box center [165, 321] width 127 height 18
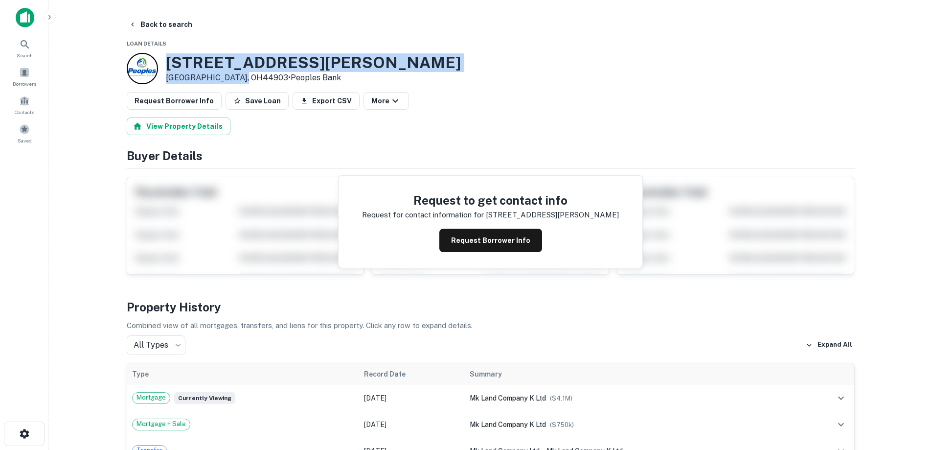
drag, startPoint x: 166, startPoint y: 59, endPoint x: 242, endPoint y: 77, distance: 77.6
click at [242, 77] on div "[STREET_ADDRESS][PERSON_NAME][PERSON_NAME] • Peoples Bank" at bounding box center [294, 68] width 334 height 31
click at [524, 242] on button "Request Borrower Info" at bounding box center [490, 240] width 103 height 23
click at [249, 59] on h3 "[STREET_ADDRESS][PERSON_NAME]" at bounding box center [313, 62] width 295 height 19
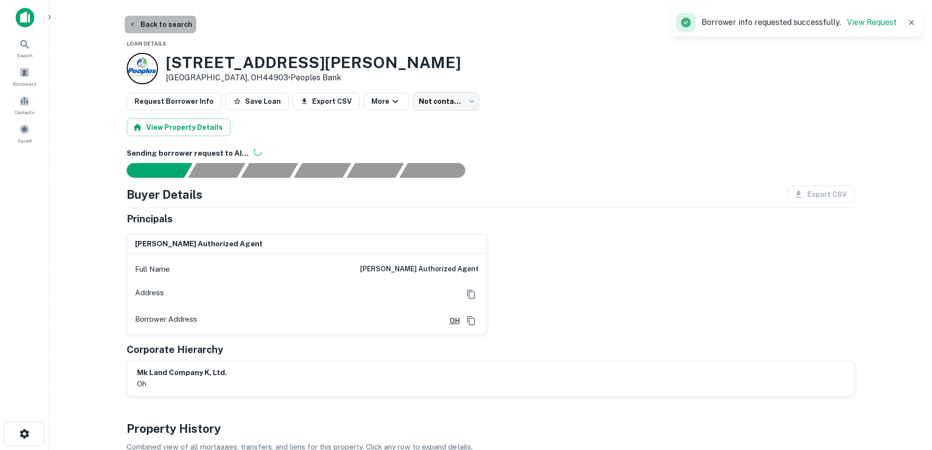
click at [178, 23] on button "Back to search" at bounding box center [160, 25] width 71 height 18
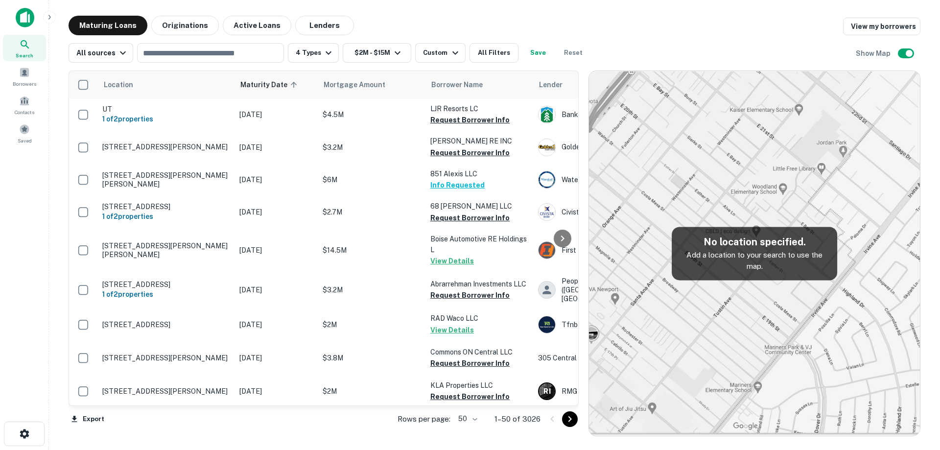
scroll to position [245, 0]
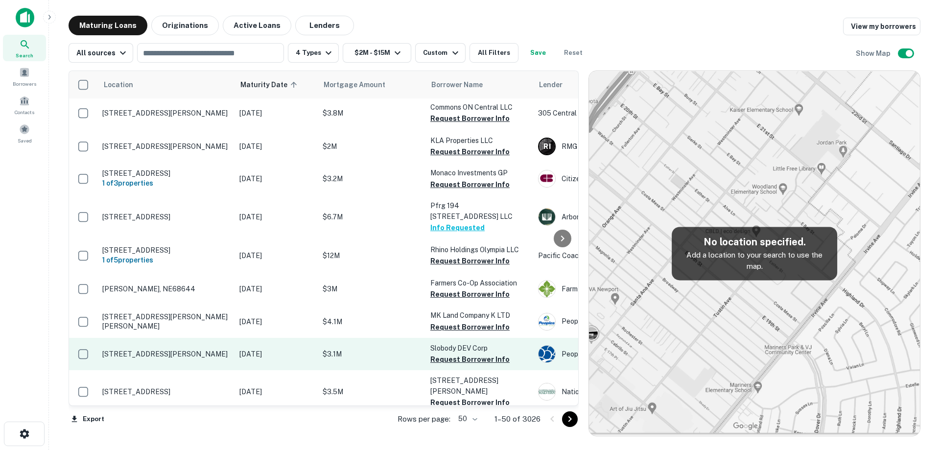
click at [282, 351] on td "[DATE]" at bounding box center [275, 354] width 83 height 32
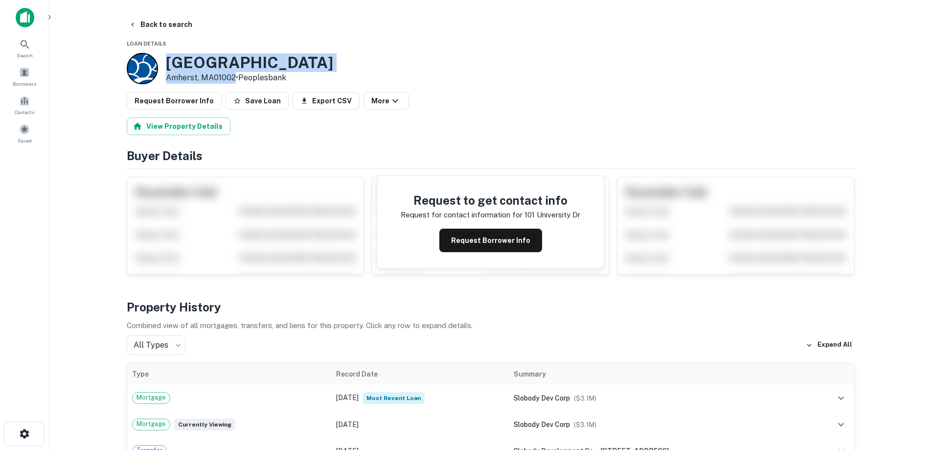
drag, startPoint x: 165, startPoint y: 64, endPoint x: 234, endPoint y: 78, distance: 70.4
click at [234, 78] on div "[STREET_ADDRESS][PERSON_NAME] • [GEOGRAPHIC_DATA]" at bounding box center [249, 68] width 167 height 30
click at [178, 27] on button "Back to search" at bounding box center [160, 25] width 71 height 18
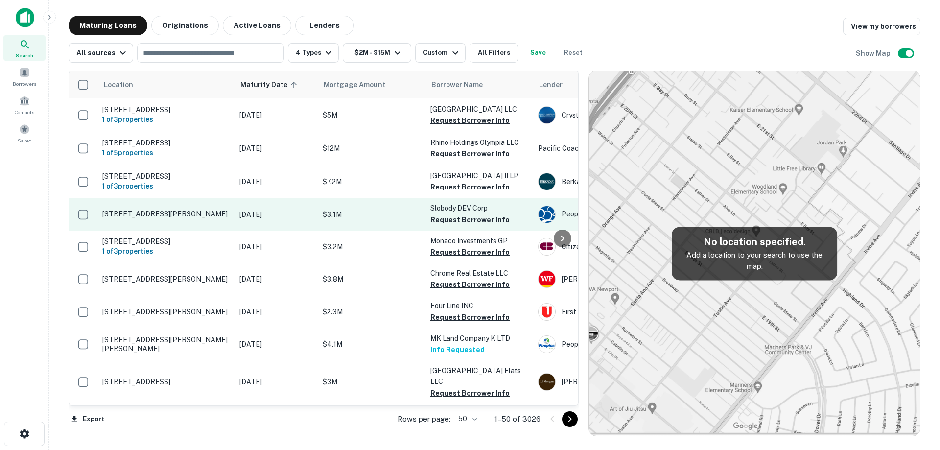
scroll to position [343, 0]
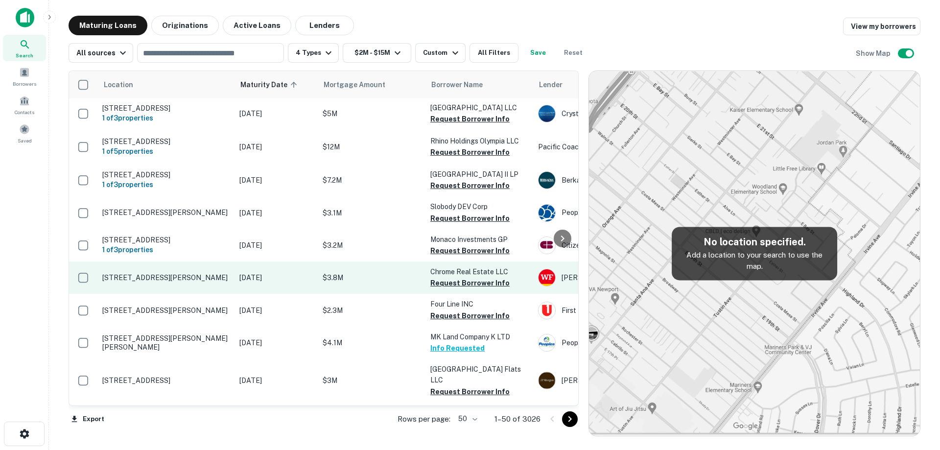
click at [265, 294] on td "[DATE]" at bounding box center [275, 277] width 83 height 32
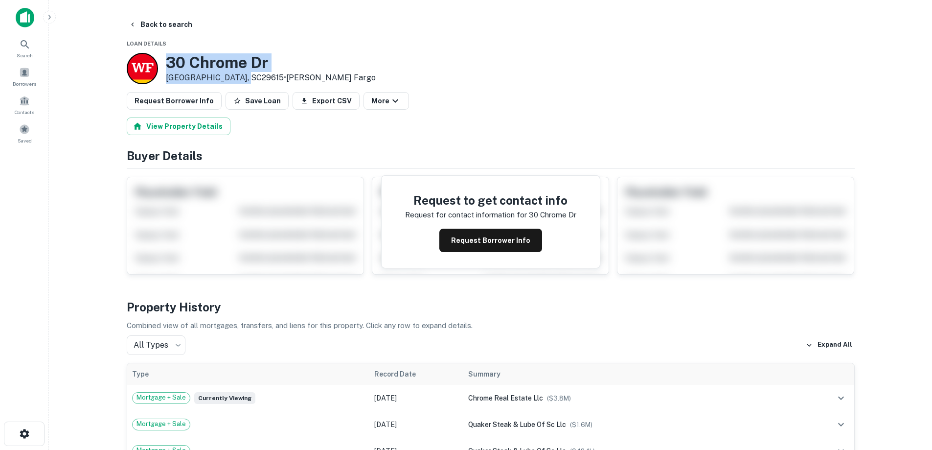
drag, startPoint x: 167, startPoint y: 58, endPoint x: 238, endPoint y: 76, distance: 72.6
click at [238, 76] on div "[STREET_ADDRESS][PERSON_NAME] • [PERSON_NAME] Fargo" at bounding box center [271, 68] width 210 height 30
click at [161, 23] on button "Back to search" at bounding box center [160, 25] width 71 height 18
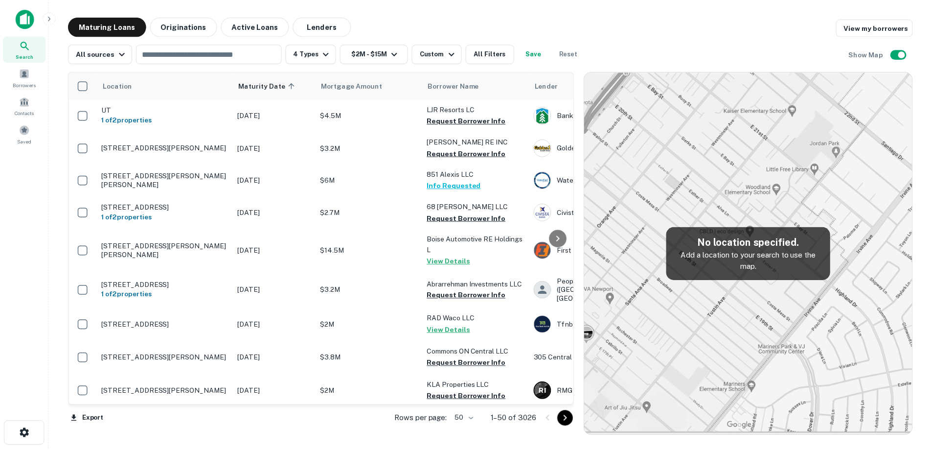
scroll to position [343, 0]
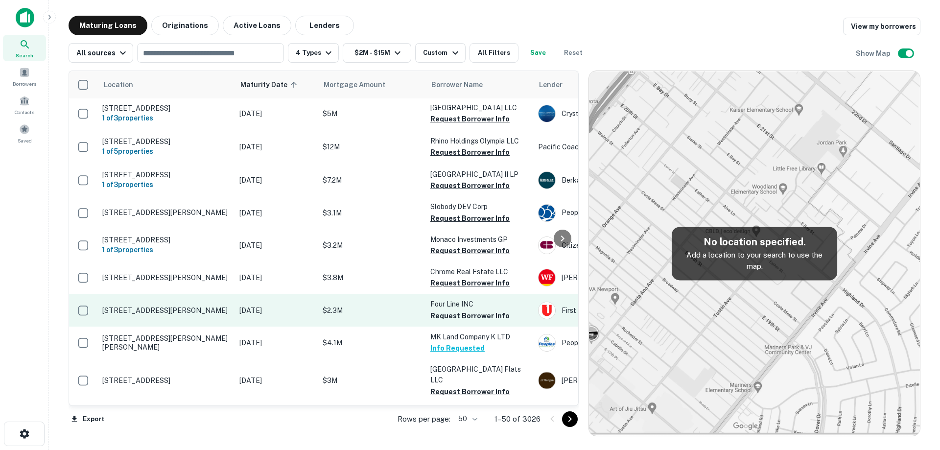
click at [267, 316] on p "[DATE]" at bounding box center [275, 310] width 73 height 11
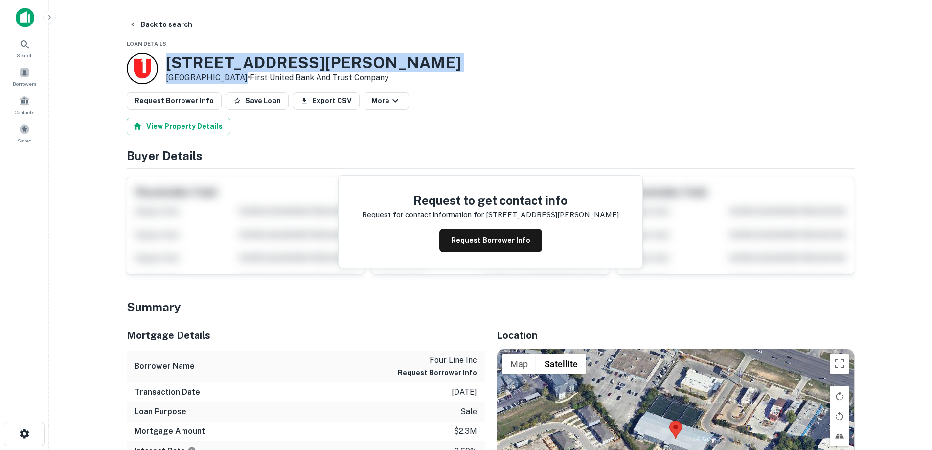
drag, startPoint x: 164, startPoint y: 66, endPoint x: 233, endPoint y: 77, distance: 69.9
click at [233, 77] on div "[STREET_ADDRESS][PERSON_NAME] • First United Bank And Trust Company" at bounding box center [294, 68] width 334 height 31
click at [499, 243] on button "Request Borrower Info" at bounding box center [490, 240] width 103 height 23
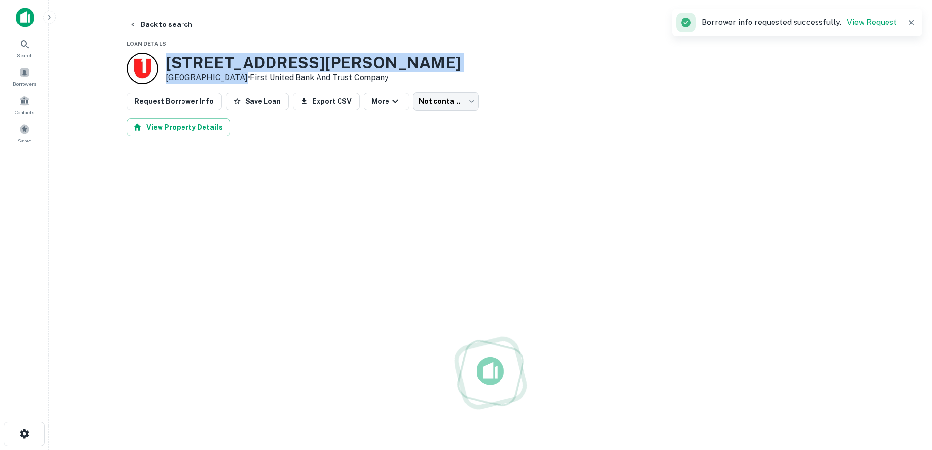
click at [224, 57] on h3 "[STREET_ADDRESS][PERSON_NAME]" at bounding box center [313, 62] width 295 height 19
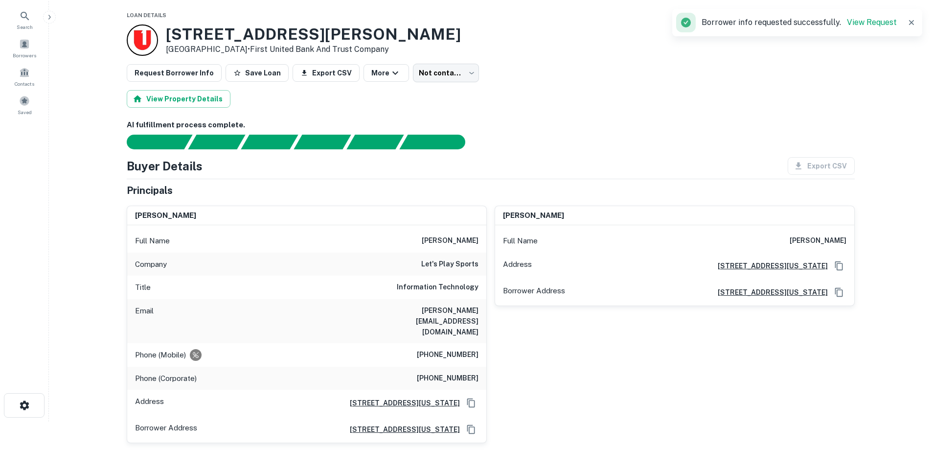
scroll to position [49, 0]
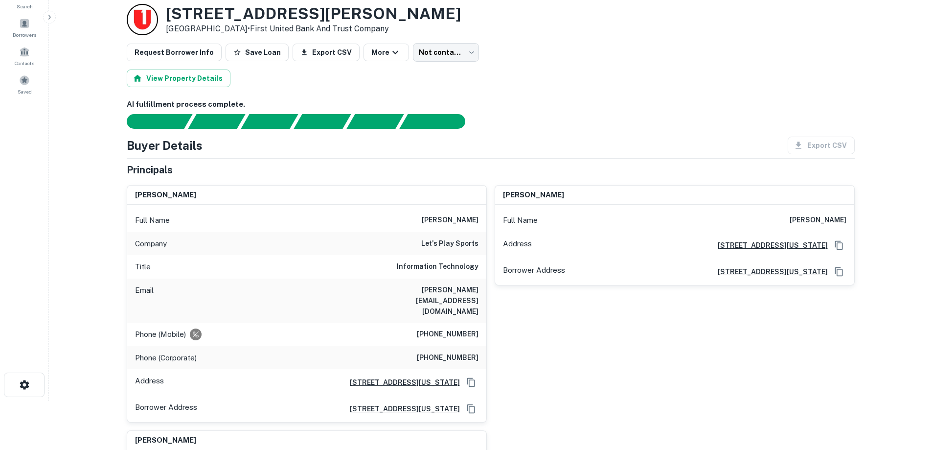
click at [459, 328] on h6 "[PHONE_NUMBER]" at bounding box center [448, 334] width 62 height 12
click at [256, 209] on div "Full Name [PERSON_NAME]" at bounding box center [306, 219] width 359 height 23
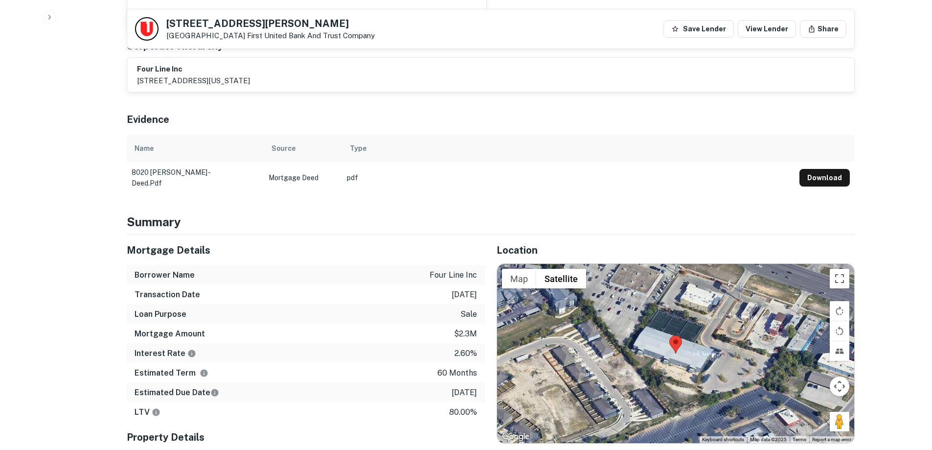
scroll to position [587, 0]
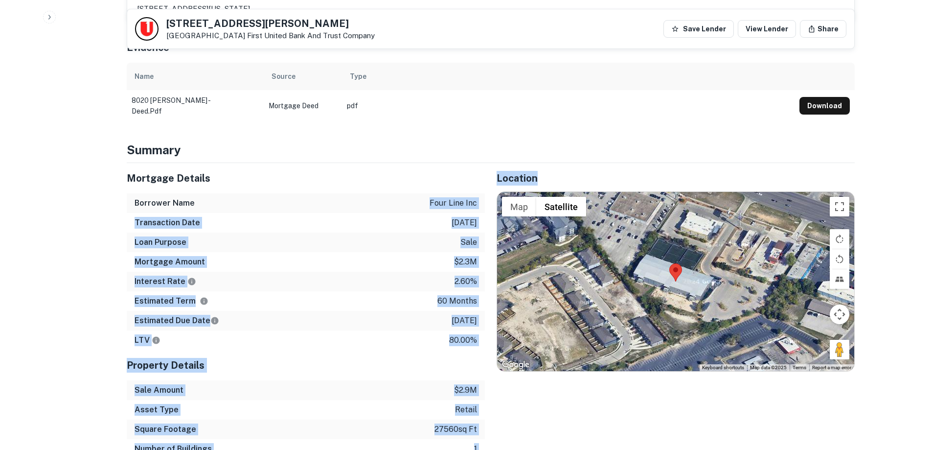
drag, startPoint x: 416, startPoint y: 182, endPoint x: 485, endPoint y: 331, distance: 164.4
click at [485, 331] on div "Mortgage Details Borrower Name four line inc Transaction Date [DATE] Loan Purpo…" at bounding box center [485, 320] width 740 height 315
click at [485, 331] on div "Location ← Move left → Move right ↑ Move up ↓ Move down + Zoom in - Zoom out Ho…" at bounding box center [670, 320] width 370 height 315
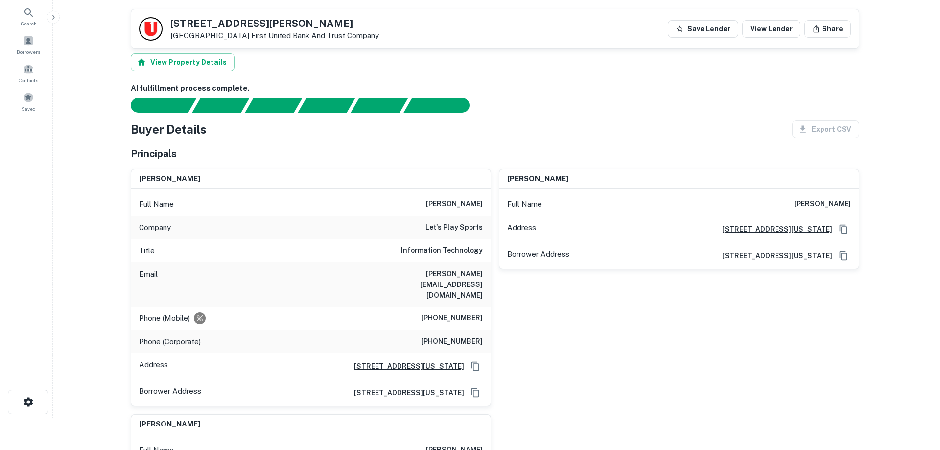
scroll to position [0, 0]
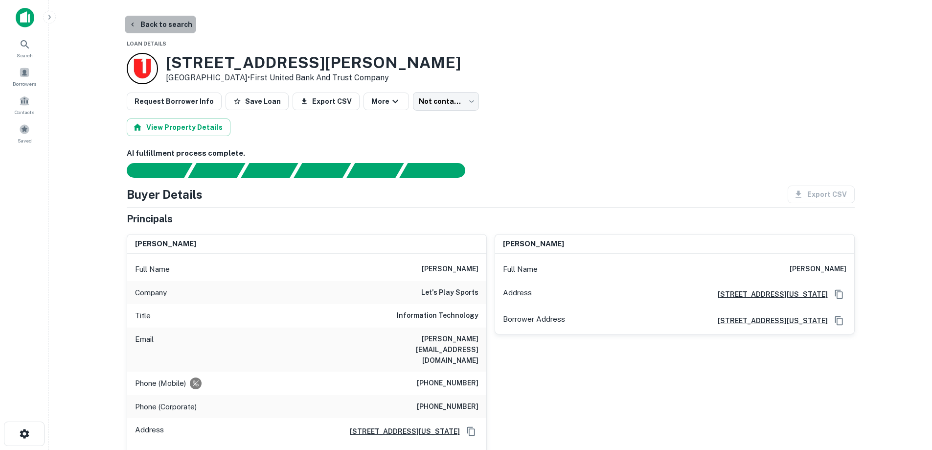
click at [163, 27] on button "Back to search" at bounding box center [160, 25] width 71 height 18
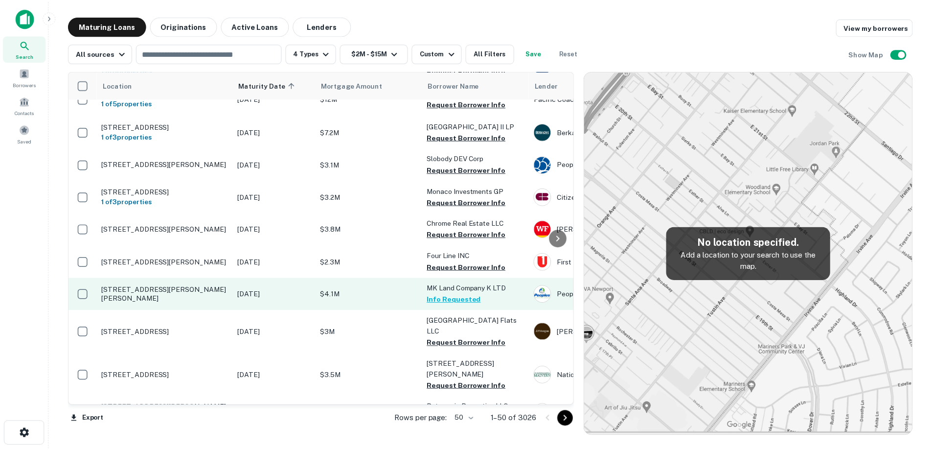
scroll to position [392, 0]
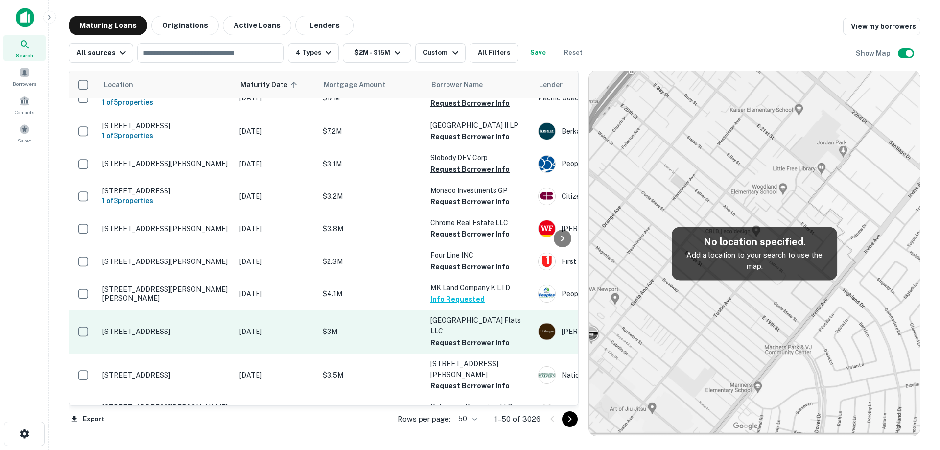
click at [252, 337] on p "[DATE]" at bounding box center [275, 331] width 73 height 11
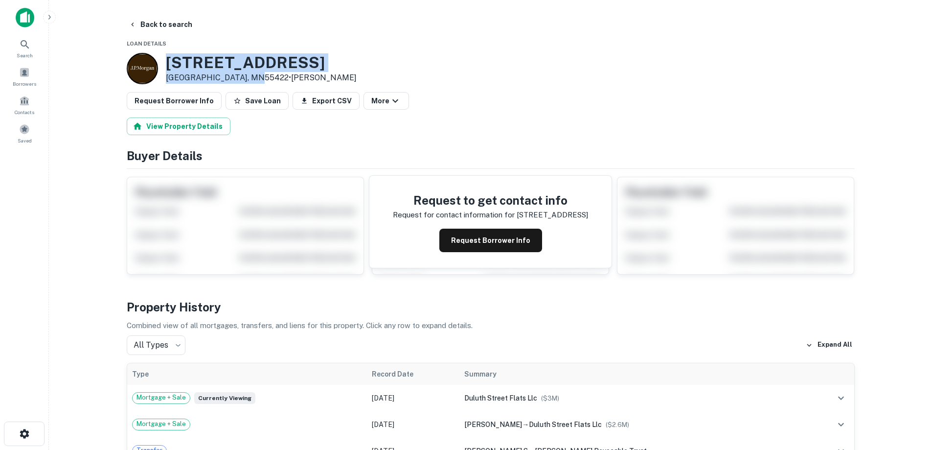
drag, startPoint x: 166, startPoint y: 63, endPoint x: 252, endPoint y: 76, distance: 86.7
click at [252, 76] on div "[STREET_ADDRESS] • [PERSON_NAME]" at bounding box center [261, 68] width 191 height 30
click at [159, 17] on button "Back to search" at bounding box center [160, 25] width 71 height 18
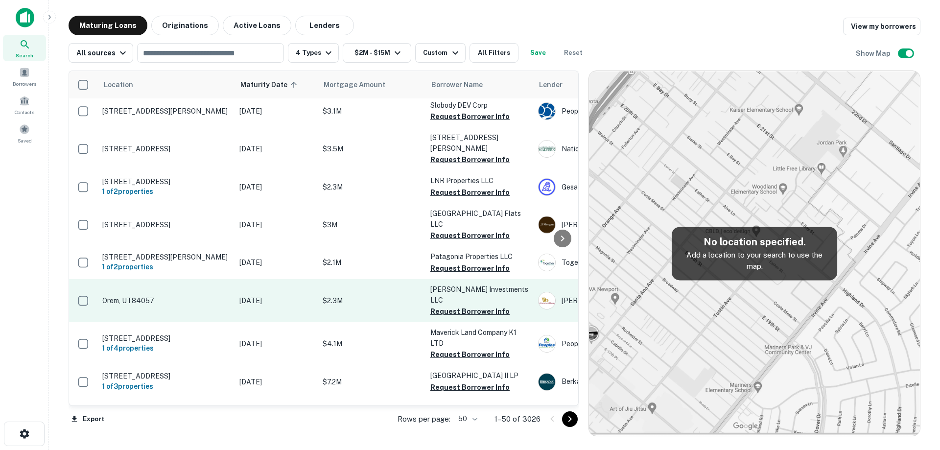
scroll to position [538, 0]
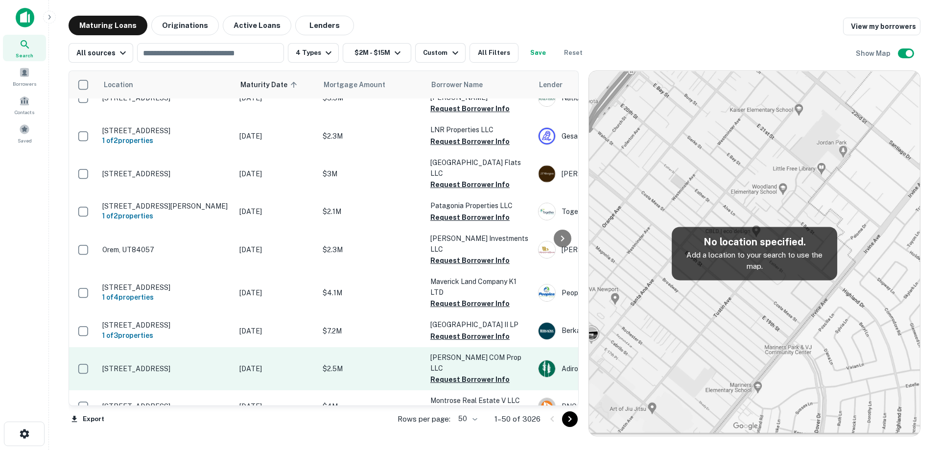
click at [212, 364] on p "[STREET_ADDRESS]" at bounding box center [165, 368] width 127 height 9
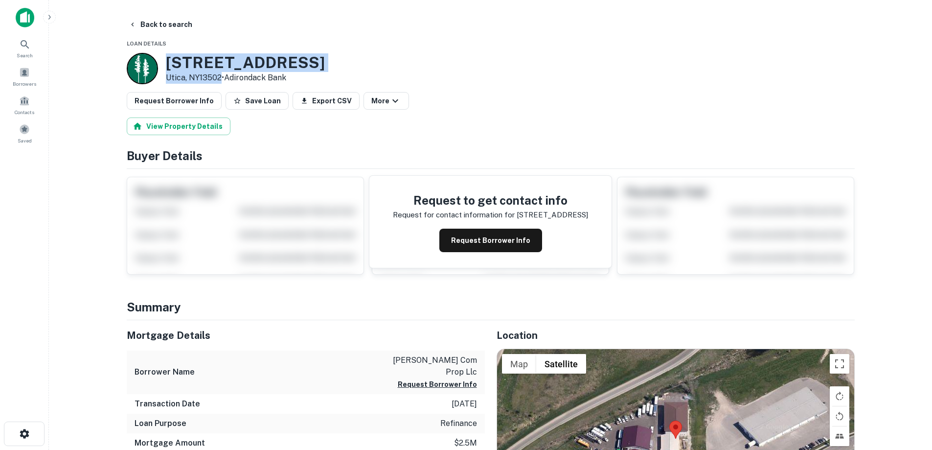
drag, startPoint x: 171, startPoint y: 58, endPoint x: 223, endPoint y: 74, distance: 54.0
click at [223, 74] on div "[STREET_ADDRESS] • Adirondack Bank" at bounding box center [245, 68] width 159 height 30
click at [183, 27] on button "Back to search" at bounding box center [160, 25] width 71 height 18
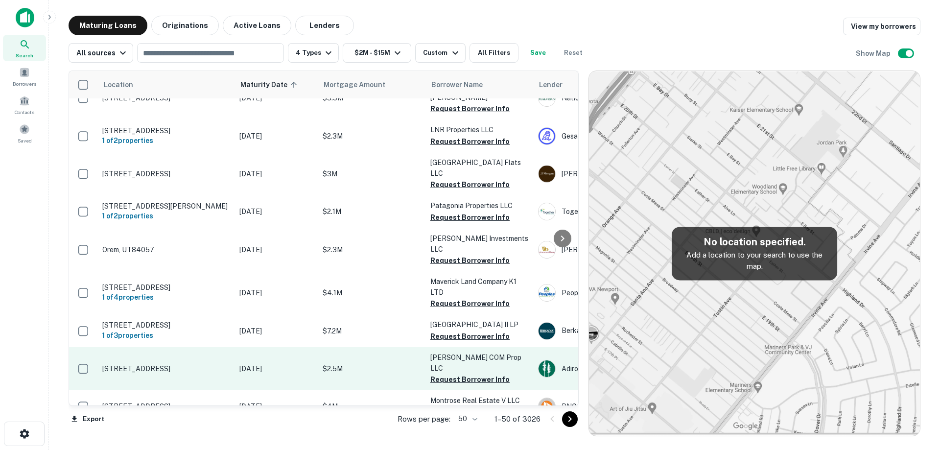
scroll to position [587, 0]
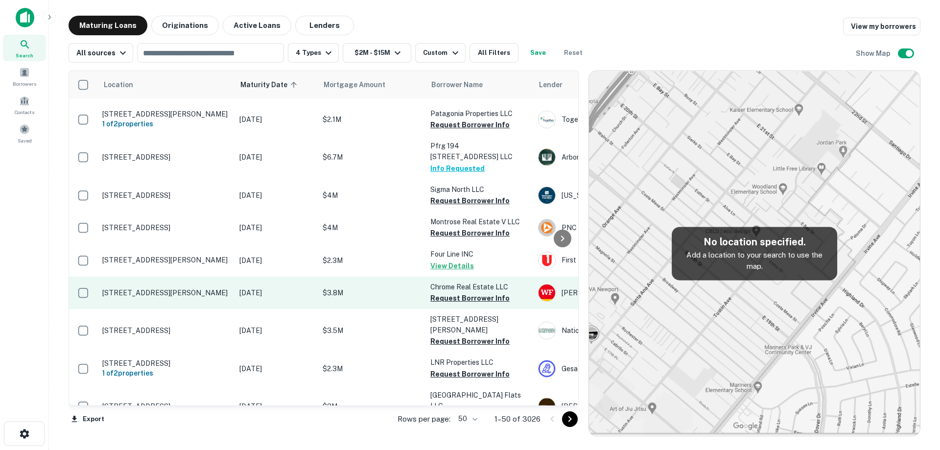
click at [211, 309] on td "[STREET_ADDRESS][PERSON_NAME]" at bounding box center [165, 293] width 137 height 32
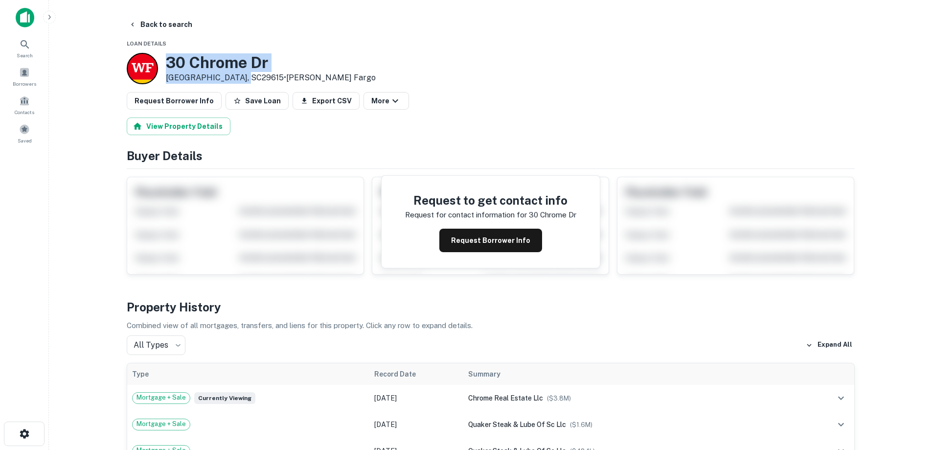
drag, startPoint x: 163, startPoint y: 61, endPoint x: 238, endPoint y: 77, distance: 76.6
click at [238, 77] on div "[STREET_ADDRESS][PERSON_NAME] • [PERSON_NAME] Fargo" at bounding box center [251, 68] width 249 height 31
click at [160, 26] on button "Back to search" at bounding box center [160, 25] width 71 height 18
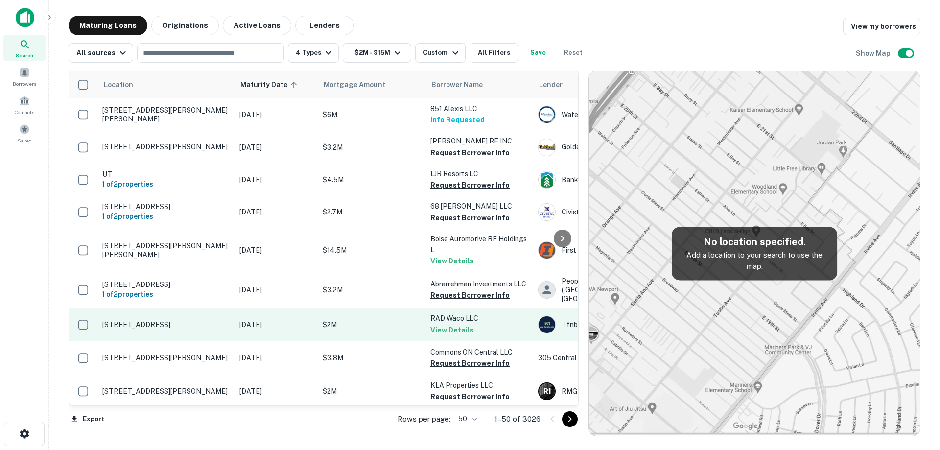
scroll to position [587, 0]
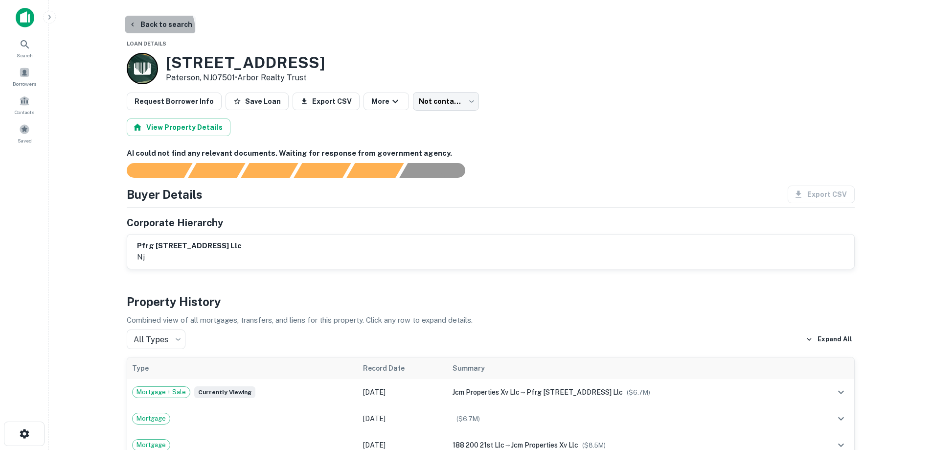
click at [154, 30] on button "Back to search" at bounding box center [160, 25] width 71 height 18
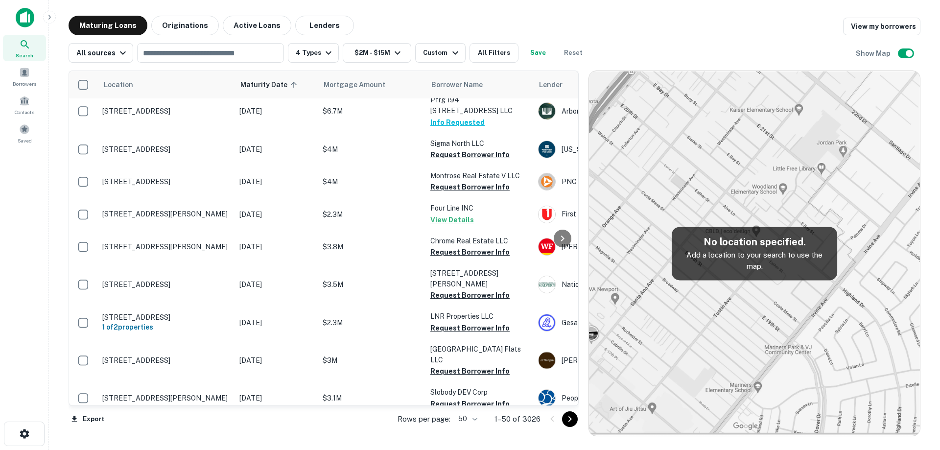
scroll to position [685, 0]
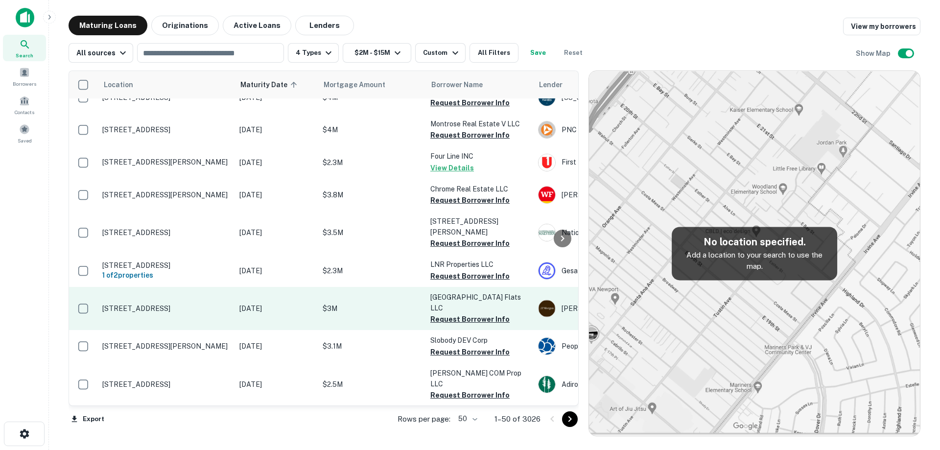
click at [240, 313] on p "[DATE]" at bounding box center [275, 308] width 73 height 11
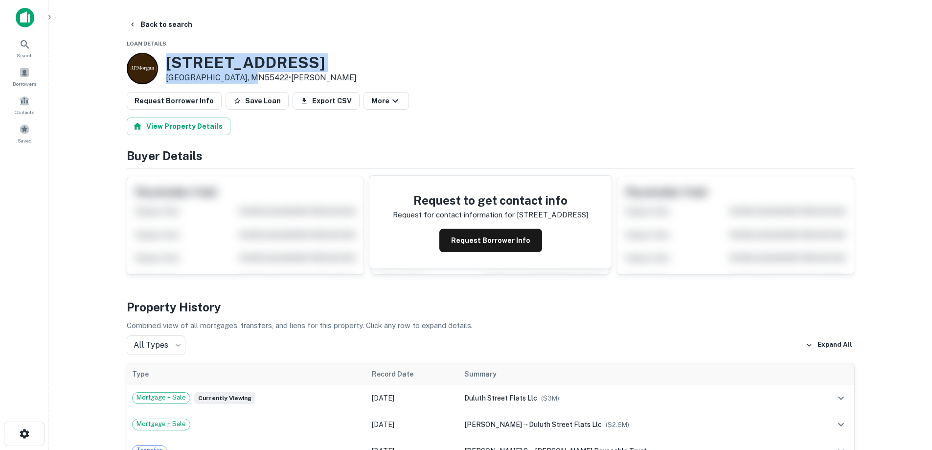
drag, startPoint x: 167, startPoint y: 60, endPoint x: 251, endPoint y: 78, distance: 86.0
click at [251, 78] on div "[STREET_ADDRESS] • [PERSON_NAME]" at bounding box center [261, 68] width 191 height 30
click at [180, 24] on button "Back to search" at bounding box center [160, 25] width 71 height 18
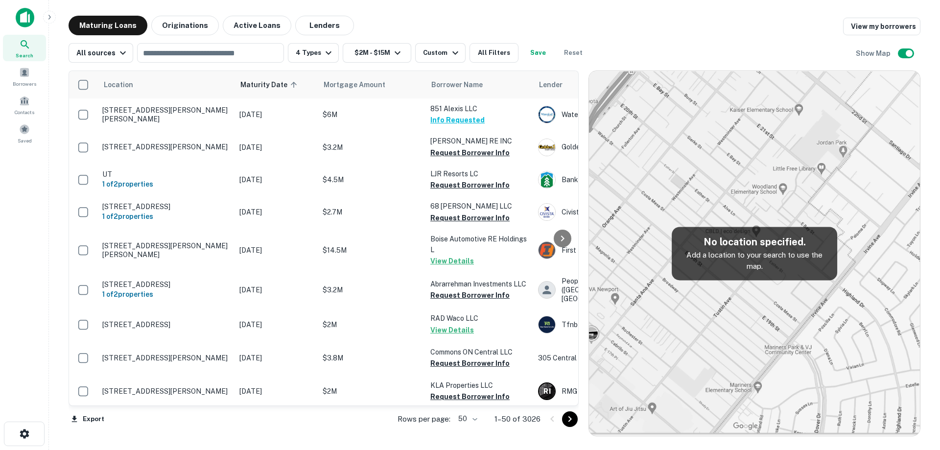
scroll to position [685, 0]
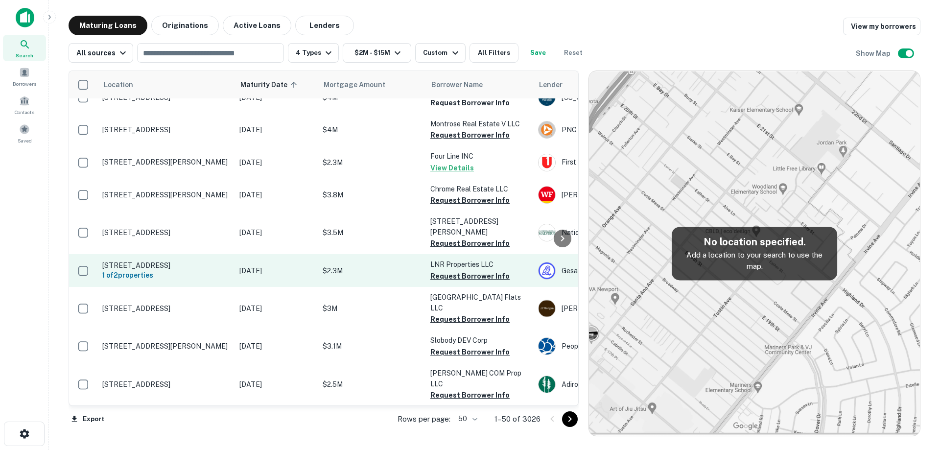
drag, startPoint x: 285, startPoint y: 286, endPoint x: 284, endPoint y: 292, distance: 5.9
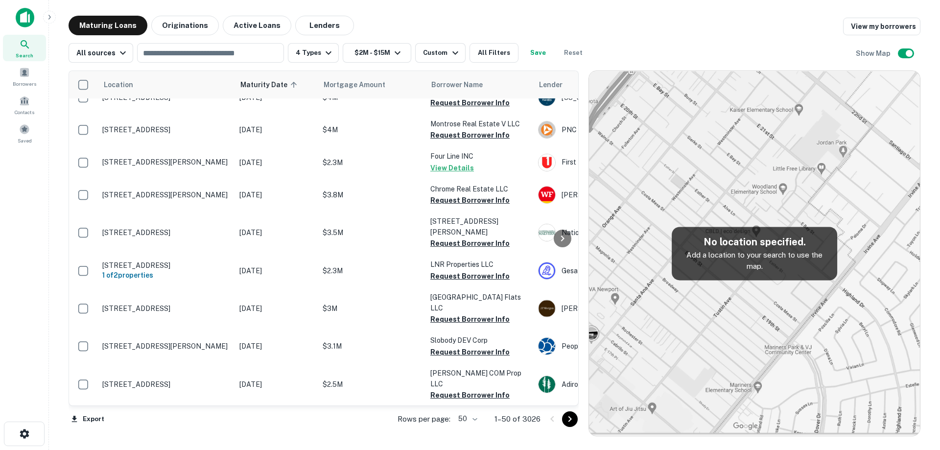
drag, startPoint x: 284, startPoint y: 292, endPoint x: 595, endPoint y: 76, distance: 377.9
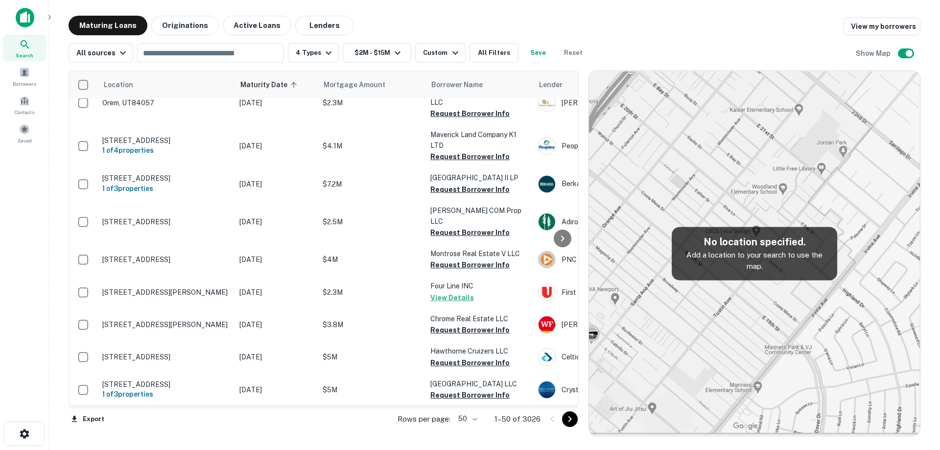
drag, startPoint x: 595, startPoint y: 76, endPoint x: 616, endPoint y: 26, distance: 54.2
click at [616, 24] on div "Maturing Loans Originations Active Loans Lenders View my borrowers" at bounding box center [495, 26] width 852 height 20
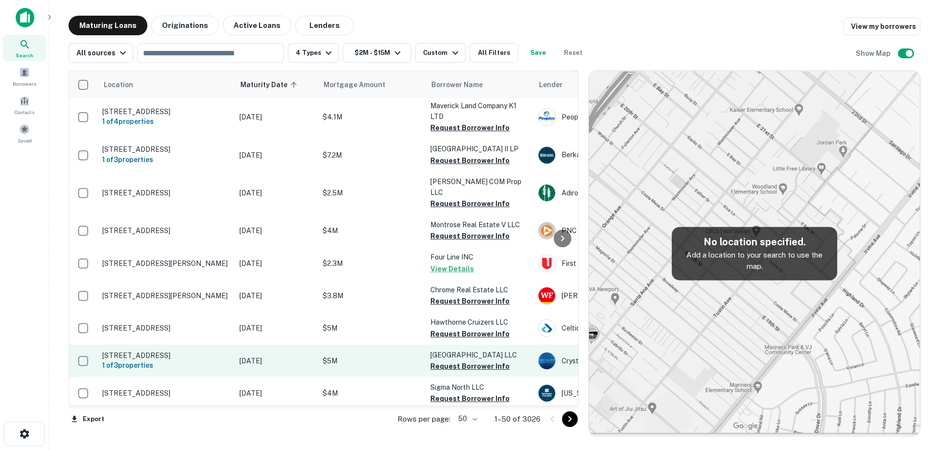
scroll to position [734, 0]
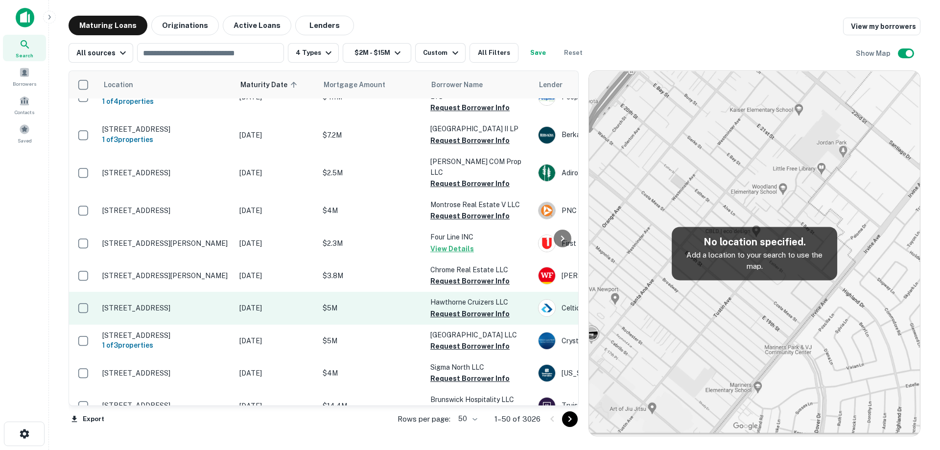
click at [260, 302] on p "[DATE]" at bounding box center [275, 307] width 73 height 11
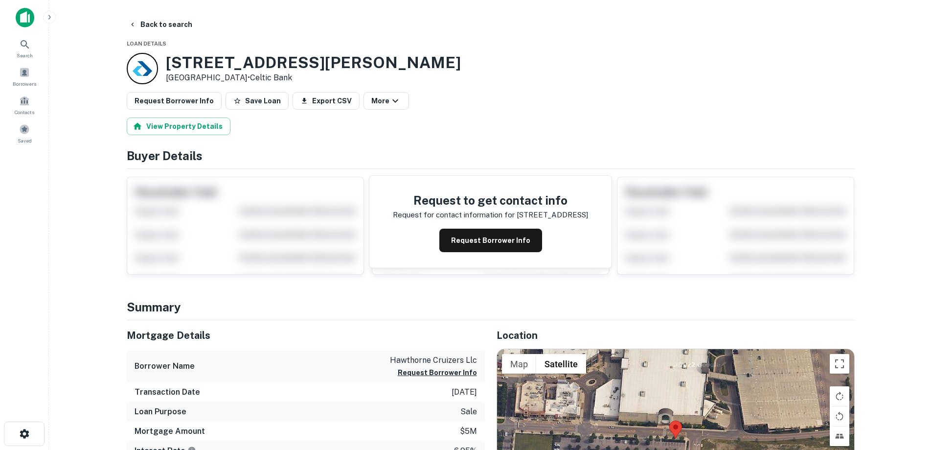
drag, startPoint x: 224, startPoint y: 74, endPoint x: 267, endPoint y: 77, distance: 43.7
click at [267, 77] on div "[STREET_ADDRESS] • Celtic Bank" at bounding box center [313, 68] width 295 height 30
click at [152, 30] on button "Back to search" at bounding box center [160, 25] width 71 height 18
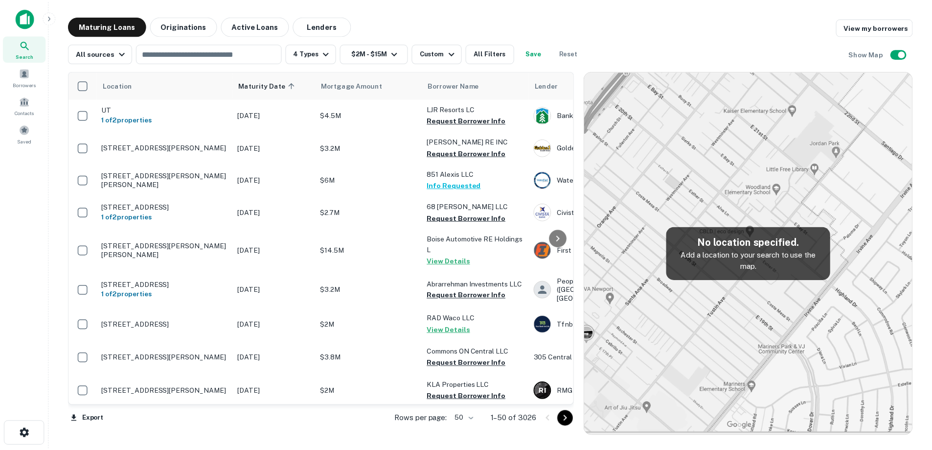
scroll to position [734, 0]
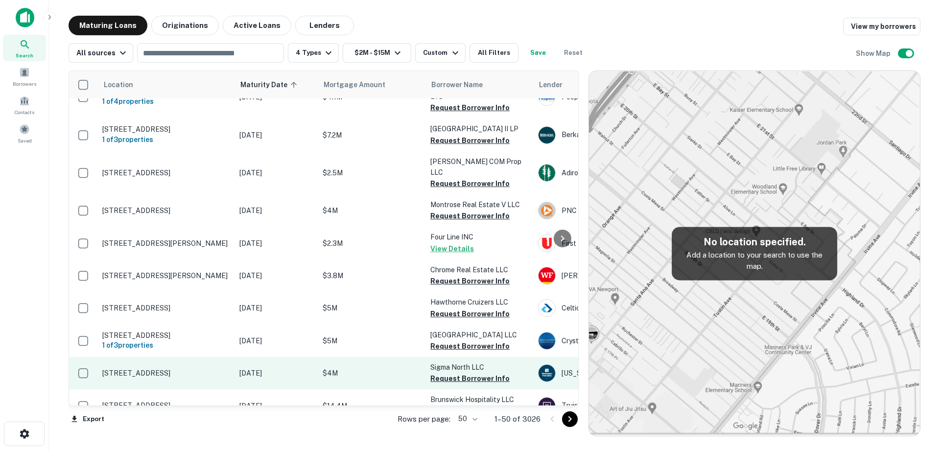
click at [208, 369] on p "[STREET_ADDRESS]" at bounding box center [165, 373] width 127 height 9
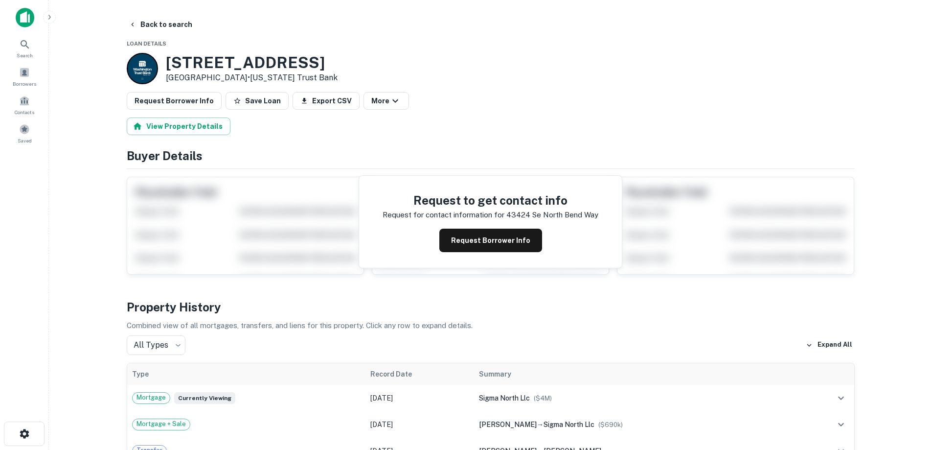
drag, startPoint x: 185, startPoint y: 63, endPoint x: 248, endPoint y: 79, distance: 64.3
click at [248, 79] on div "[STREET_ADDRESS] • [US_STATE] Trust Bank" at bounding box center [252, 68] width 172 height 30
click at [153, 28] on button "Back to search" at bounding box center [160, 25] width 71 height 18
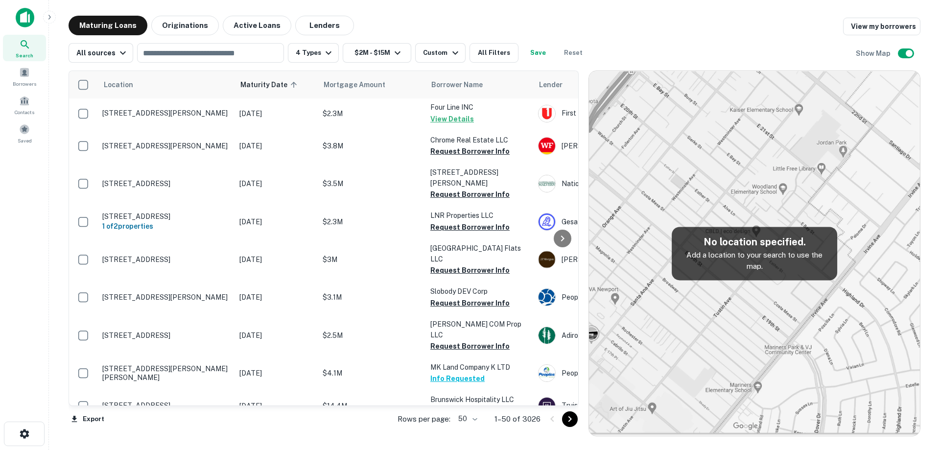
scroll to position [783, 0]
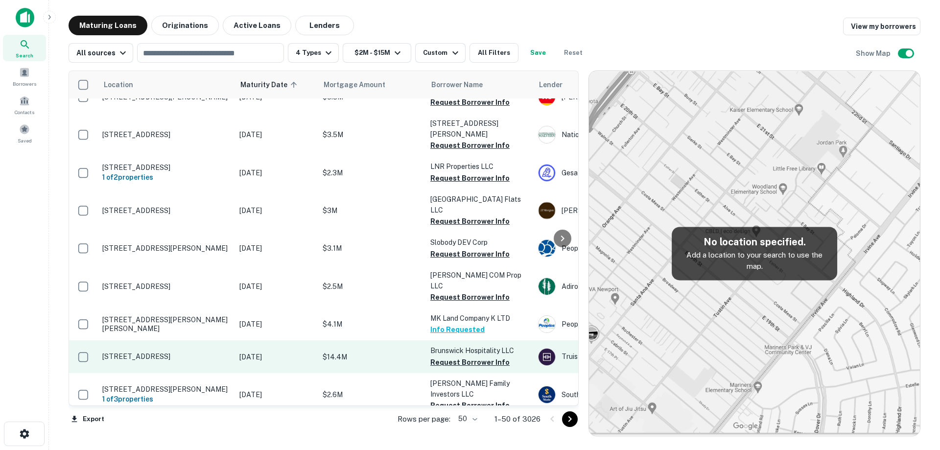
click at [239, 350] on td "[DATE]" at bounding box center [275, 356] width 83 height 32
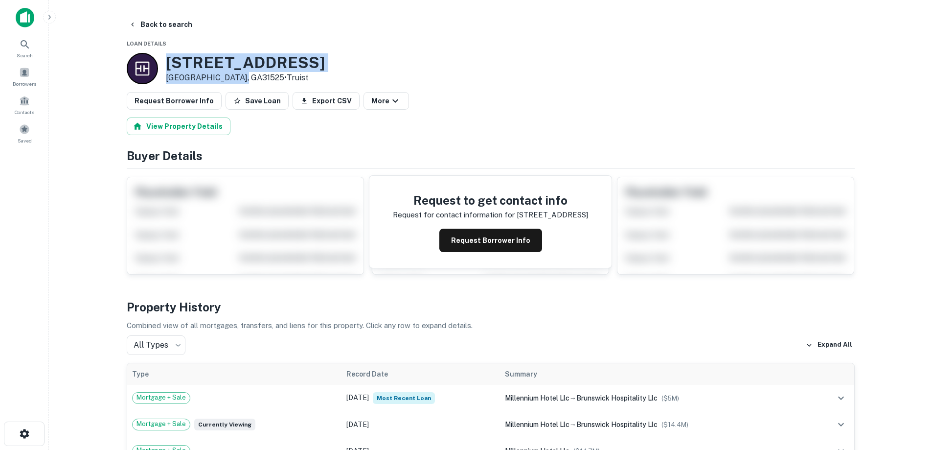
drag, startPoint x: 161, startPoint y: 59, endPoint x: 241, endPoint y: 78, distance: 82.1
click at [241, 78] on div "[STREET_ADDRESS] • Truist" at bounding box center [226, 68] width 198 height 31
click at [174, 17] on button "Back to search" at bounding box center [160, 25] width 71 height 18
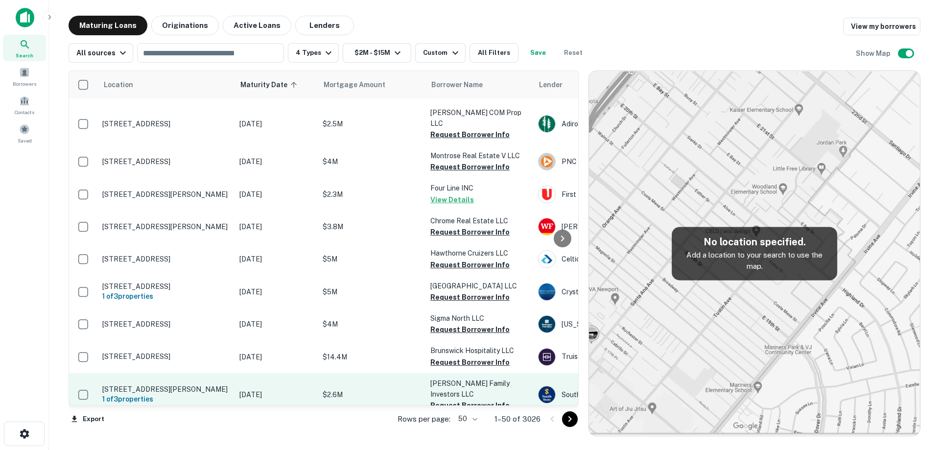
scroll to position [832, 0]
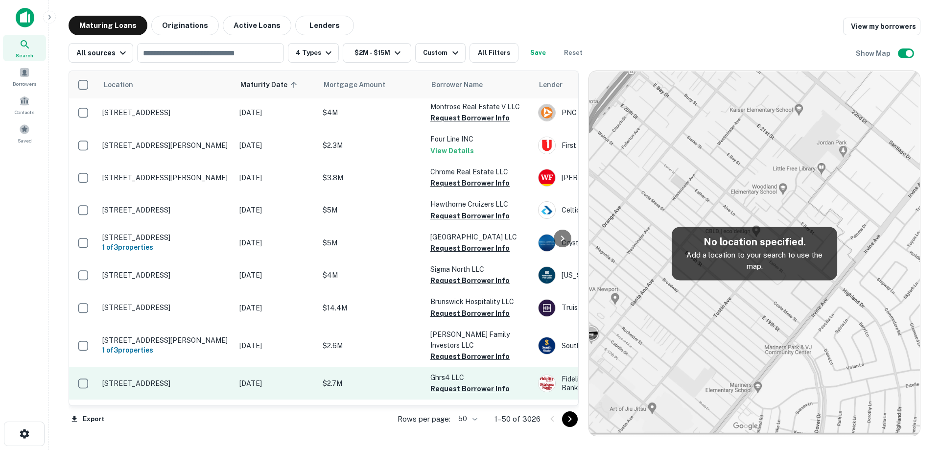
click at [220, 379] on p "[STREET_ADDRESS]" at bounding box center [165, 383] width 127 height 9
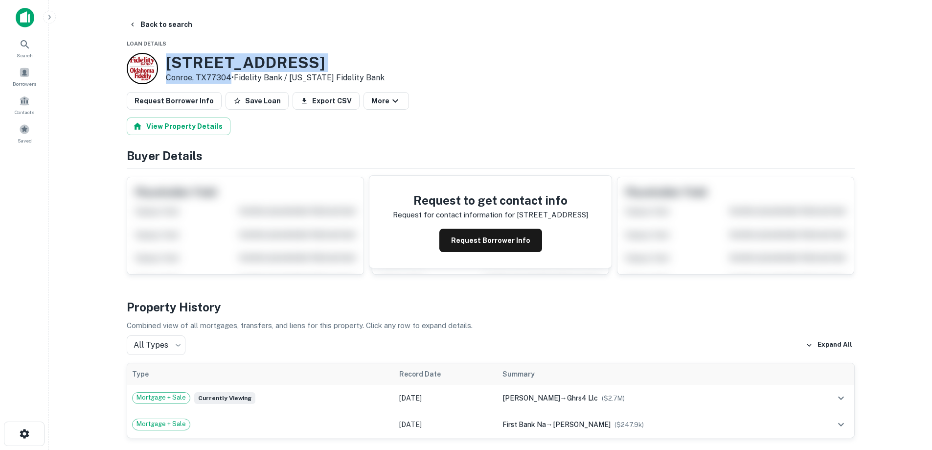
drag, startPoint x: 164, startPoint y: 64, endPoint x: 229, endPoint y: 82, distance: 67.0
click at [229, 81] on div "[STREET_ADDRESS] • Fidelity Bank / [US_STATE] Fidelity Bank" at bounding box center [256, 68] width 258 height 31
click at [183, 23] on button "Back to search" at bounding box center [160, 25] width 71 height 18
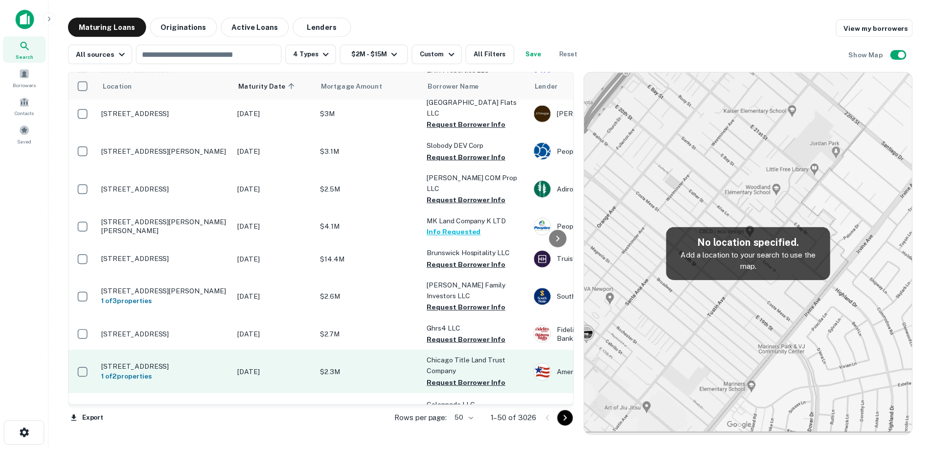
scroll to position [930, 0]
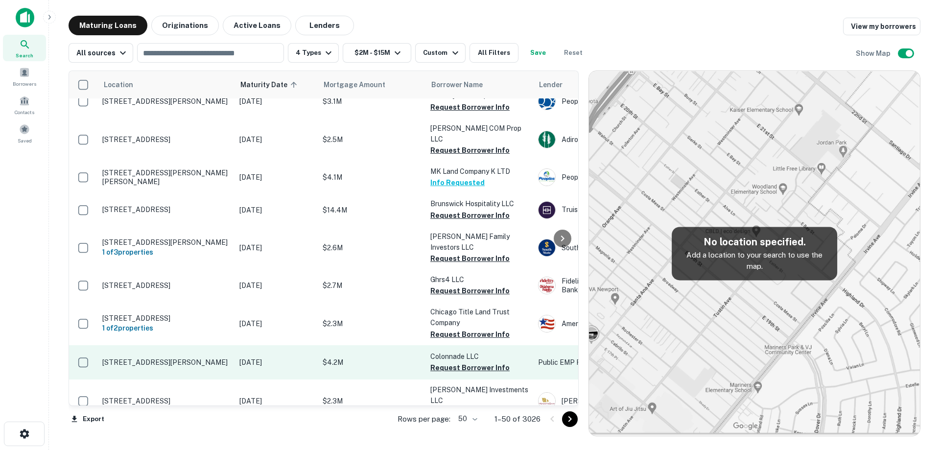
click at [247, 357] on p "[DATE]" at bounding box center [275, 362] width 73 height 11
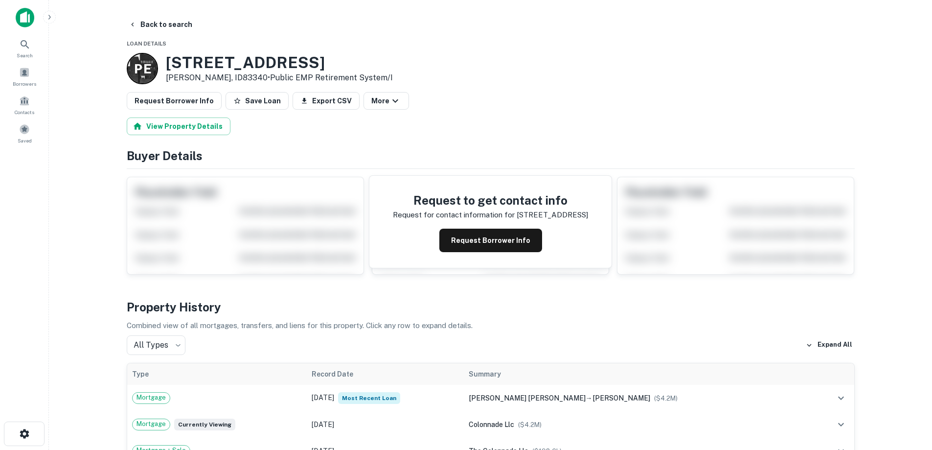
drag, startPoint x: 166, startPoint y: 58, endPoint x: 236, endPoint y: 77, distance: 72.7
click at [237, 77] on div "[STREET_ADDRESS][PERSON_NAME] • Public EMP Retirement System/i" at bounding box center [279, 68] width 227 height 30
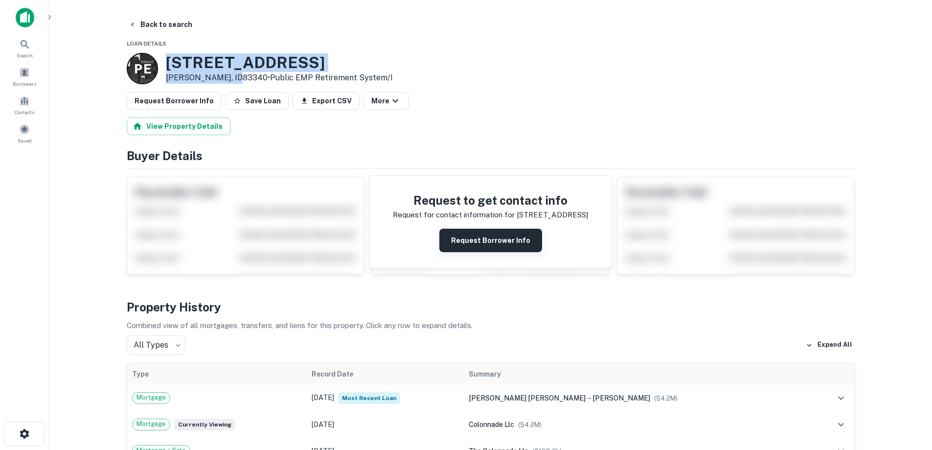
click at [478, 243] on button "Request Borrower Info" at bounding box center [490, 240] width 103 height 23
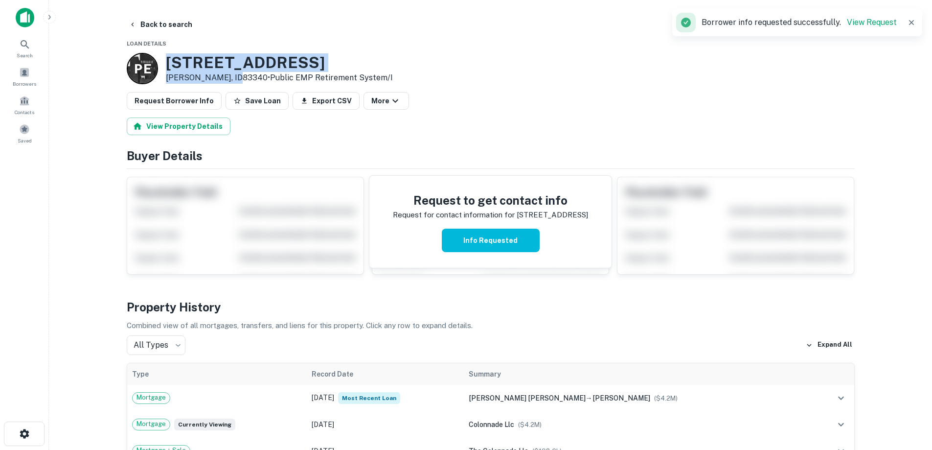
click at [270, 60] on h3 "[STREET_ADDRESS]" at bounding box center [279, 62] width 227 height 19
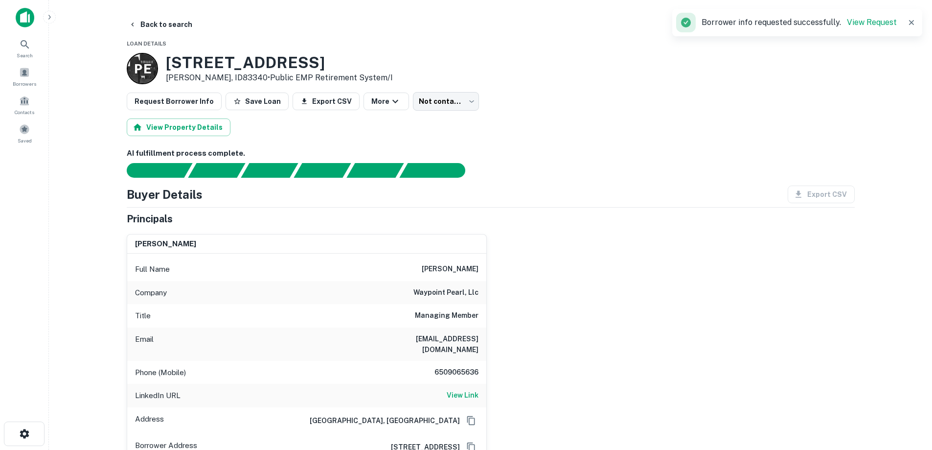
click at [447, 289] on h6 "waypoint pearl, llc" at bounding box center [446, 293] width 65 height 12
click at [448, 289] on h6 "waypoint pearl, llc" at bounding box center [446, 293] width 65 height 12
click at [467, 367] on h6 "6509065636" at bounding box center [449, 373] width 59 height 12
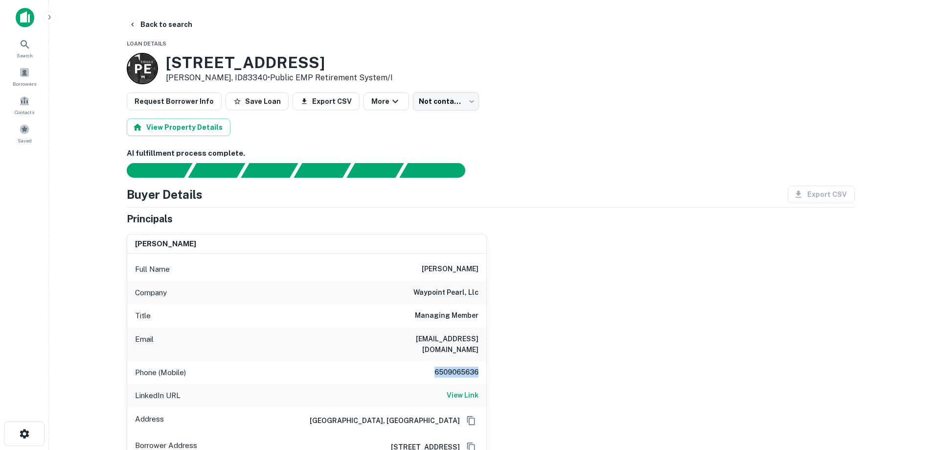
click at [519, 302] on div "[PERSON_NAME] Full Name [PERSON_NAME] Company waypoint pearl, llc Title Managin…" at bounding box center [487, 343] width 736 height 234
click at [504, 331] on div "AI fulfillment process complete. Buyer Details Export CSV Principals [PERSON_NA…" at bounding box center [491, 335] width 728 height 374
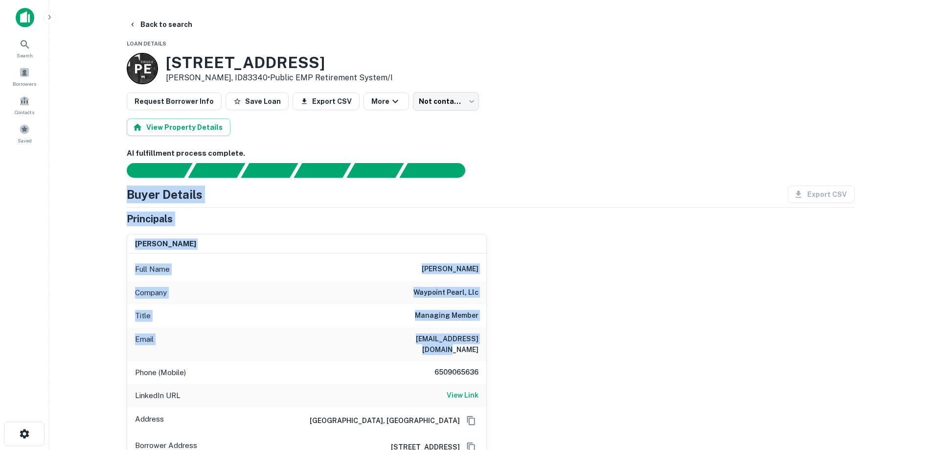
click at [469, 268] on h6 "[PERSON_NAME]" at bounding box center [450, 269] width 57 height 12
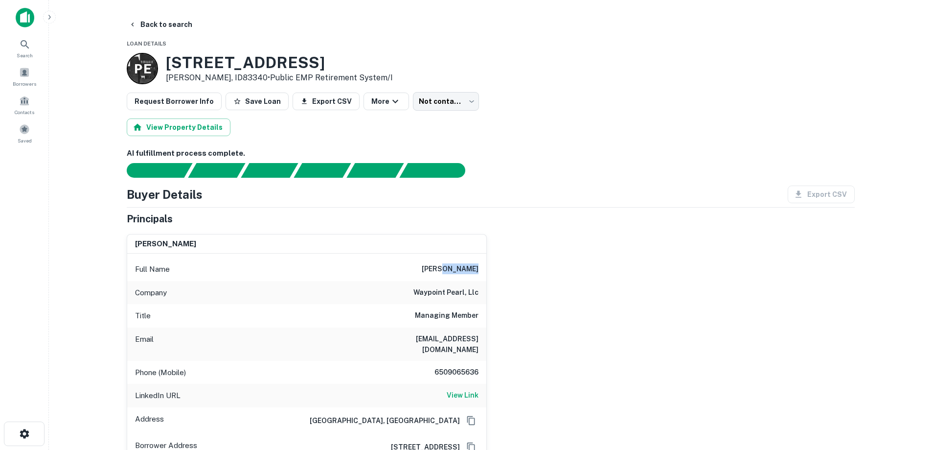
click at [469, 268] on h6 "[PERSON_NAME]" at bounding box center [450, 269] width 57 height 12
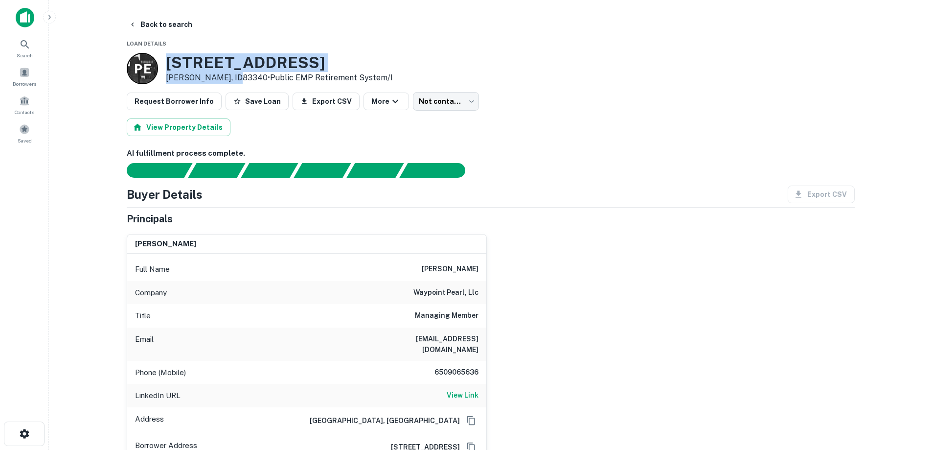
drag, startPoint x: 165, startPoint y: 62, endPoint x: 235, endPoint y: 77, distance: 71.6
click at [235, 77] on div "[STREET_ADDRESS][PERSON_NAME] • Public EMP Retirement System/i" at bounding box center [279, 68] width 227 height 30
click at [170, 26] on button "Back to search" at bounding box center [160, 25] width 71 height 18
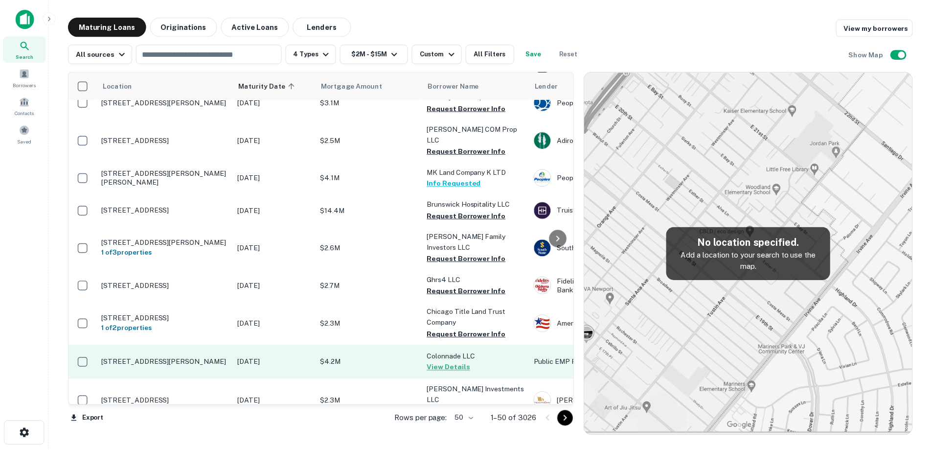
scroll to position [979, 0]
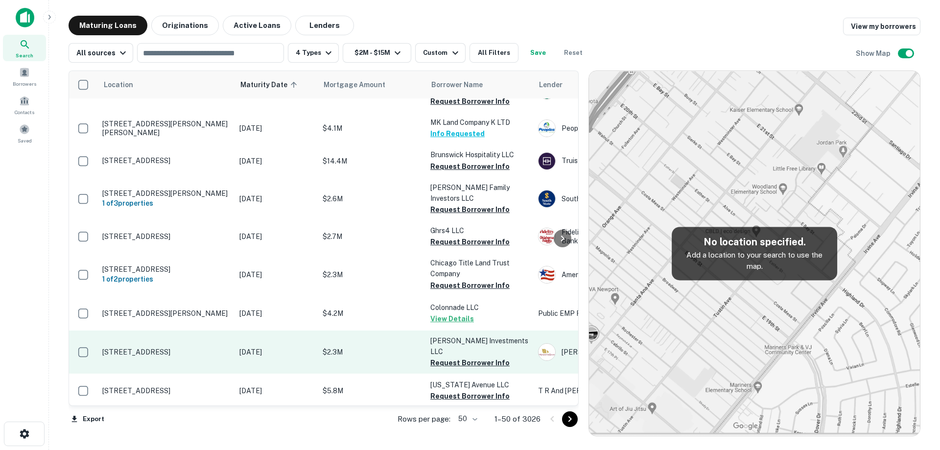
click at [206, 347] on p "[STREET_ADDRESS]" at bounding box center [165, 351] width 127 height 9
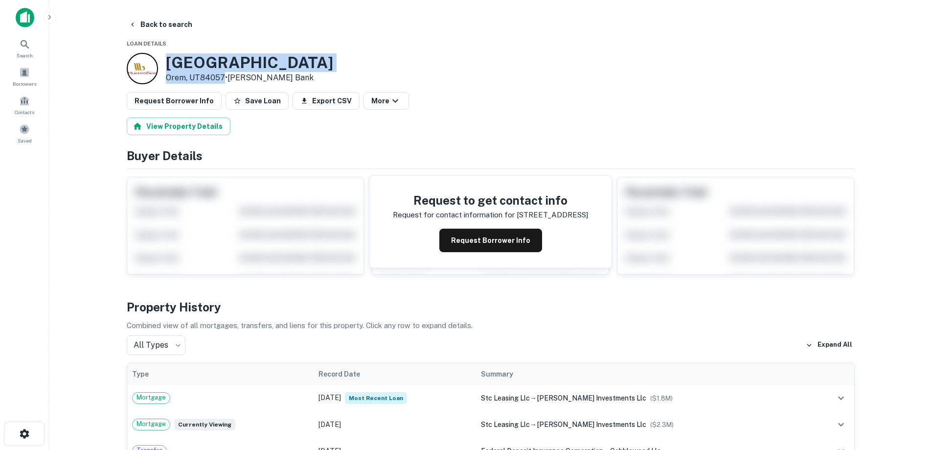
drag, startPoint x: 167, startPoint y: 59, endPoint x: 223, endPoint y: 80, distance: 59.6
click at [223, 80] on div "[STREET_ADDRESS] • [PERSON_NAME][GEOGRAPHIC_DATA]" at bounding box center [249, 68] width 167 height 30
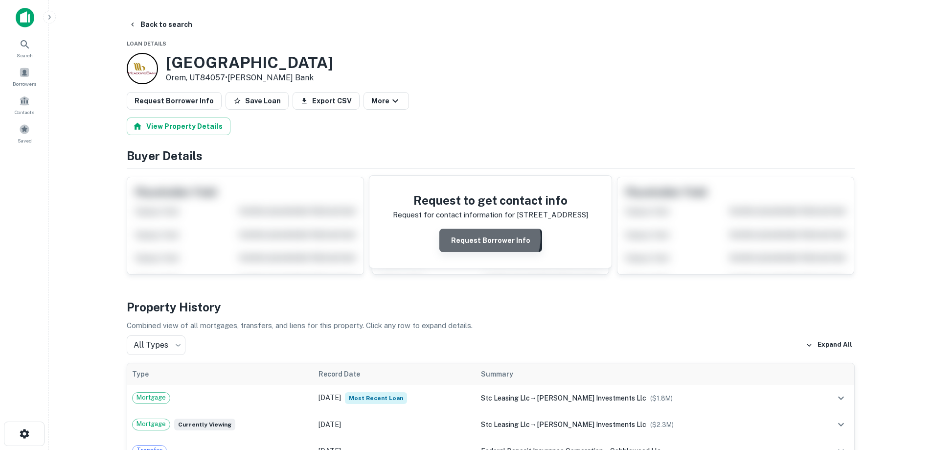
click at [491, 238] on button "Request Borrower Info" at bounding box center [490, 240] width 103 height 23
click at [246, 61] on h3 "[GEOGRAPHIC_DATA]" at bounding box center [249, 62] width 167 height 19
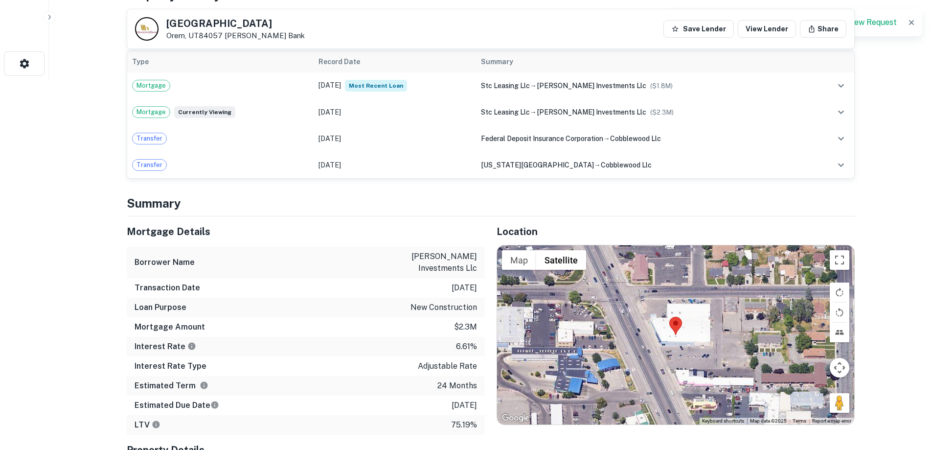
scroll to position [392, 0]
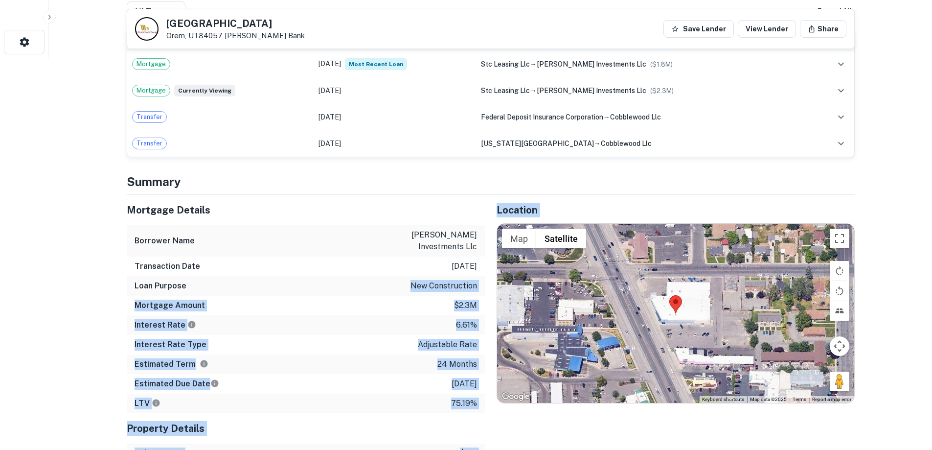
drag, startPoint x: 395, startPoint y: 268, endPoint x: 501, endPoint y: 338, distance: 127.0
click at [501, 338] on div "Mortgage Details Borrower Name [PERSON_NAME] investments llc Transaction Date […" at bounding box center [485, 358] width 740 height 327
click at [484, 357] on div "Estimated Term 24 months" at bounding box center [306, 364] width 358 height 20
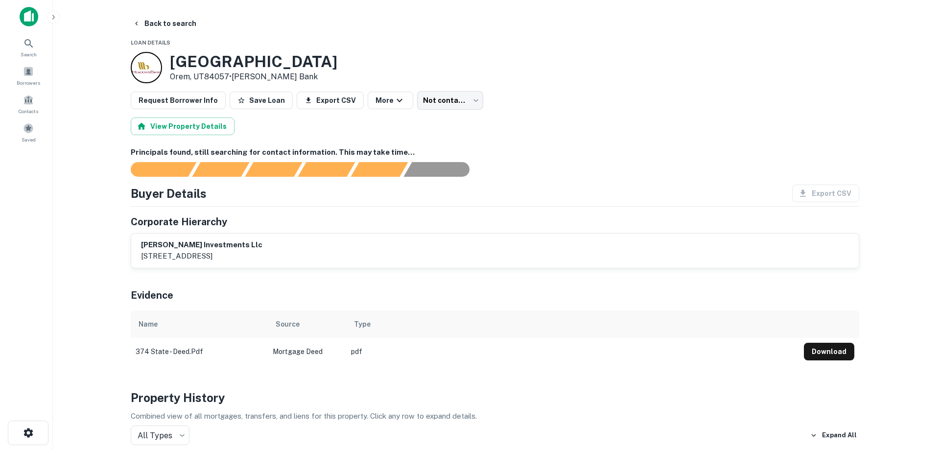
scroll to position [0, 0]
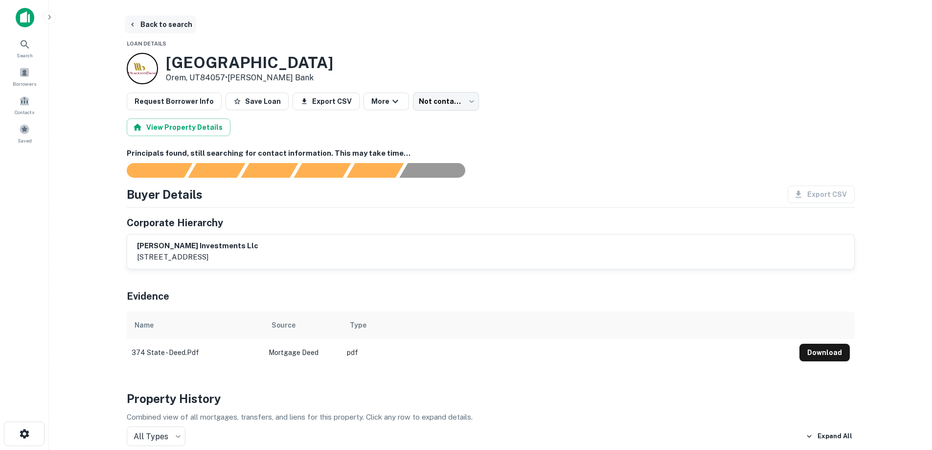
click at [175, 27] on button "Back to search" at bounding box center [160, 25] width 71 height 18
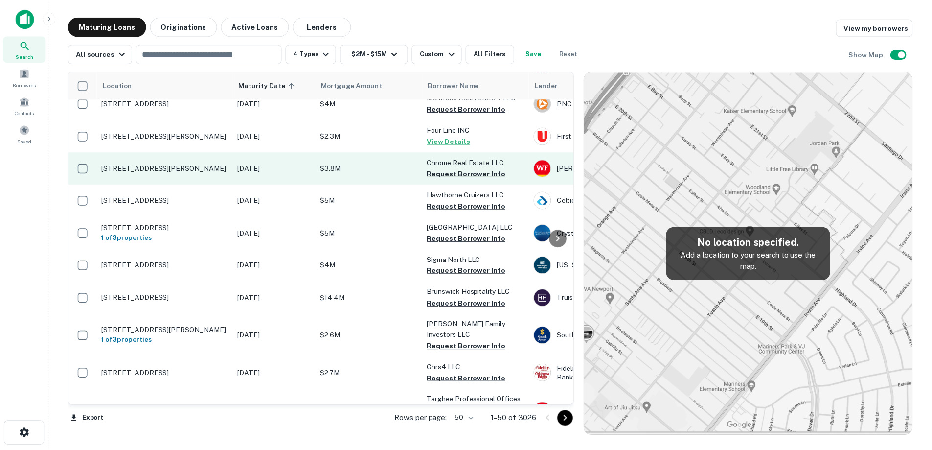
scroll to position [930, 0]
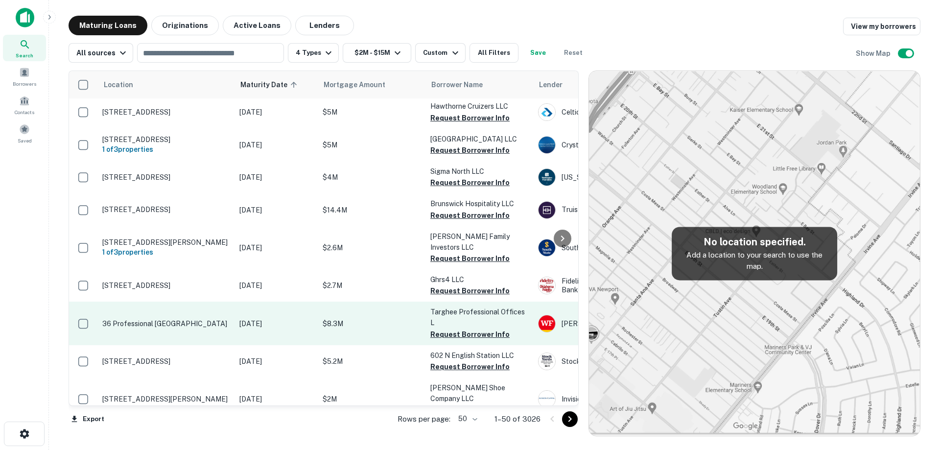
click at [245, 318] on p "[DATE]" at bounding box center [275, 323] width 73 height 11
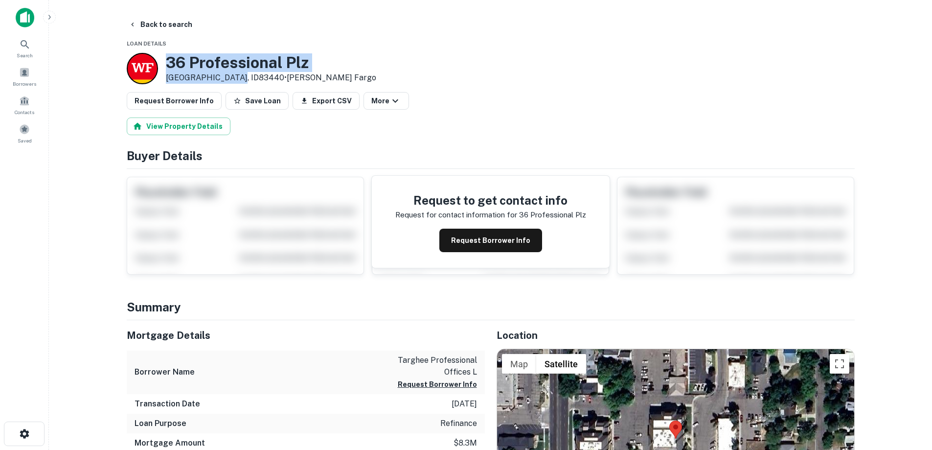
click at [234, 76] on div "36 Professional [GEOGRAPHIC_DATA] • [PERSON_NAME] Fargo" at bounding box center [252, 68] width 250 height 31
click at [502, 237] on button "Request Borrower Info" at bounding box center [490, 240] width 103 height 23
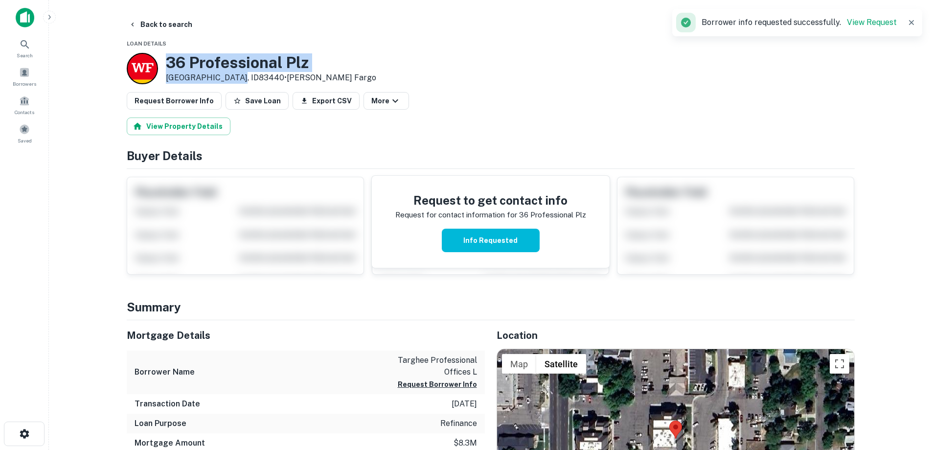
click at [254, 66] on h3 "36 Professional Plz" at bounding box center [271, 62] width 210 height 19
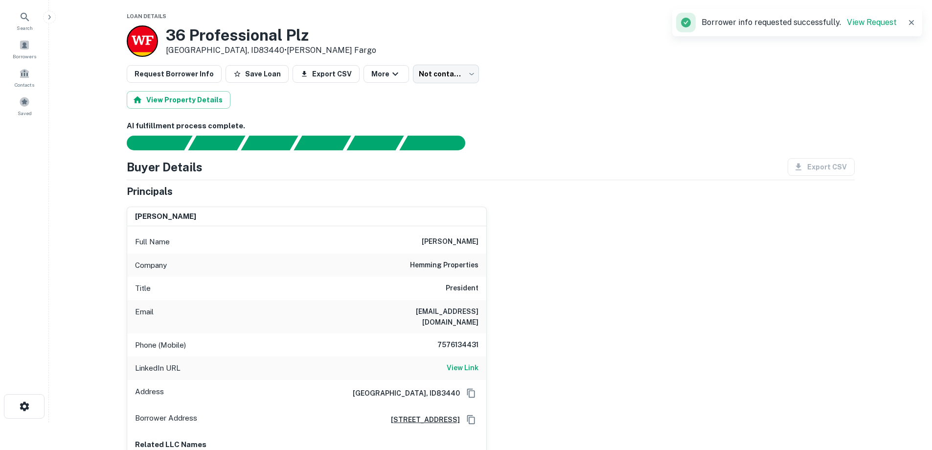
scroll to position [49, 0]
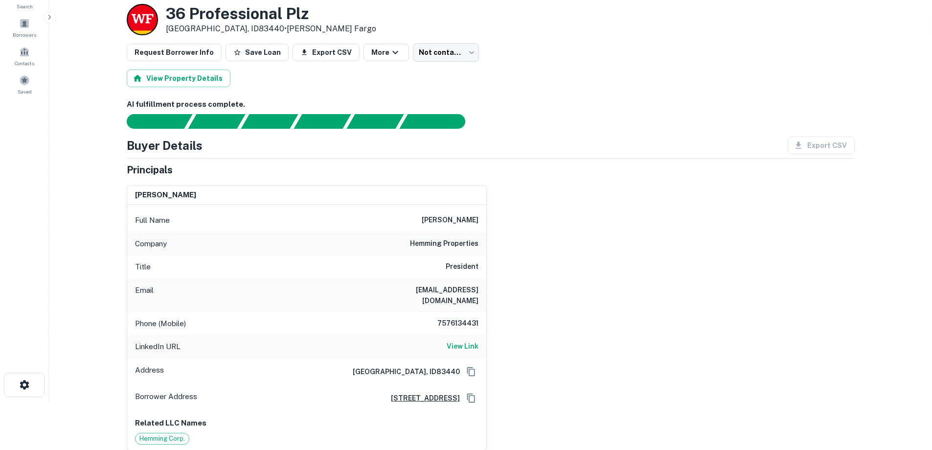
click at [478, 249] on h6 "hemming properties" at bounding box center [444, 244] width 69 height 12
copy h6 "hemming properties"
click at [420, 239] on h6 "hemming properties" at bounding box center [444, 244] width 69 height 12
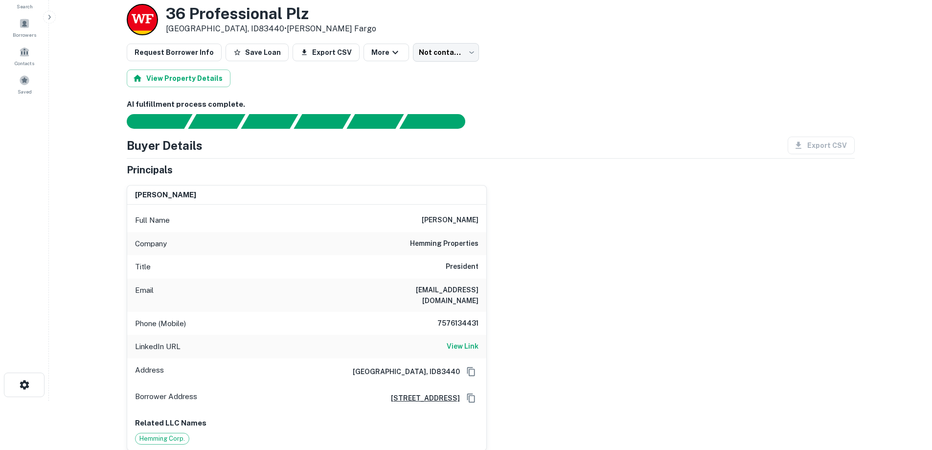
click at [466, 318] on h6 "7576134431" at bounding box center [449, 324] width 59 height 12
copy h6 "7576134431"
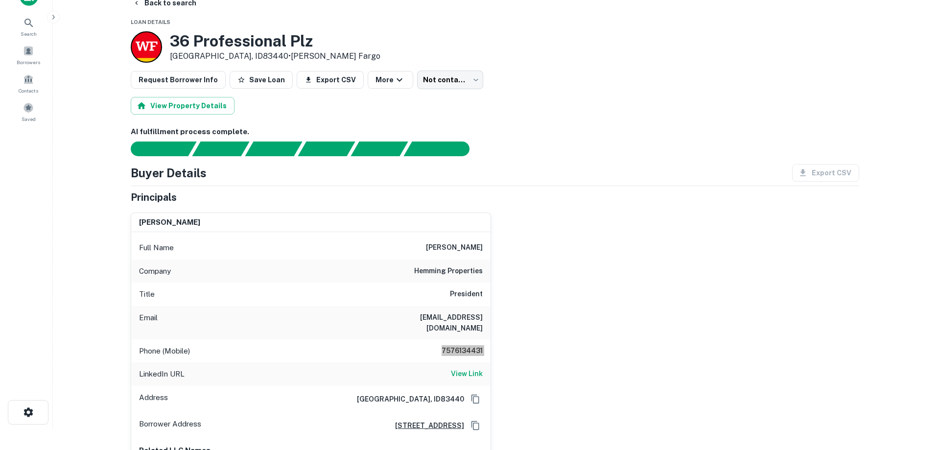
scroll to position [0, 0]
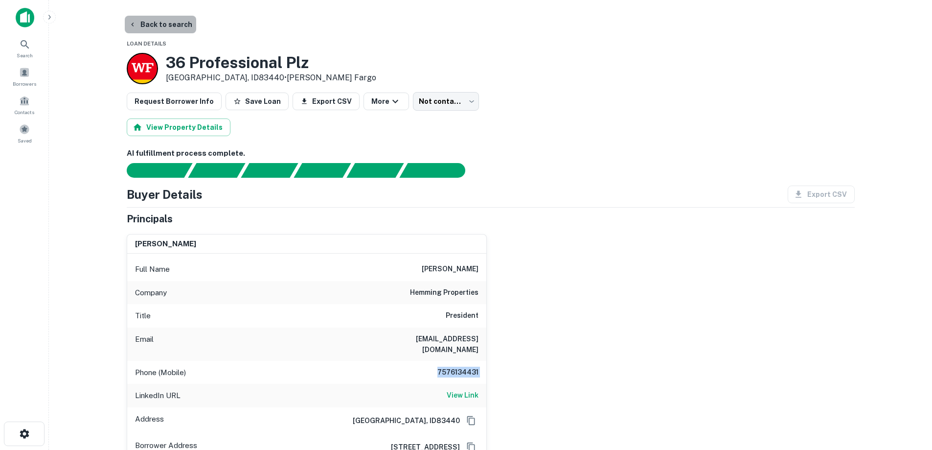
click at [169, 21] on button "Back to search" at bounding box center [160, 25] width 71 height 18
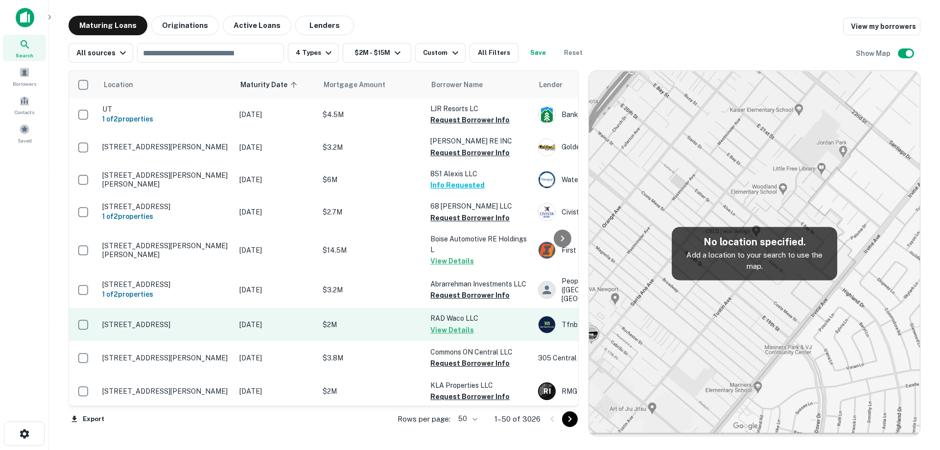
scroll to position [930, 0]
